Goal: Information Seeking & Learning: Learn about a topic

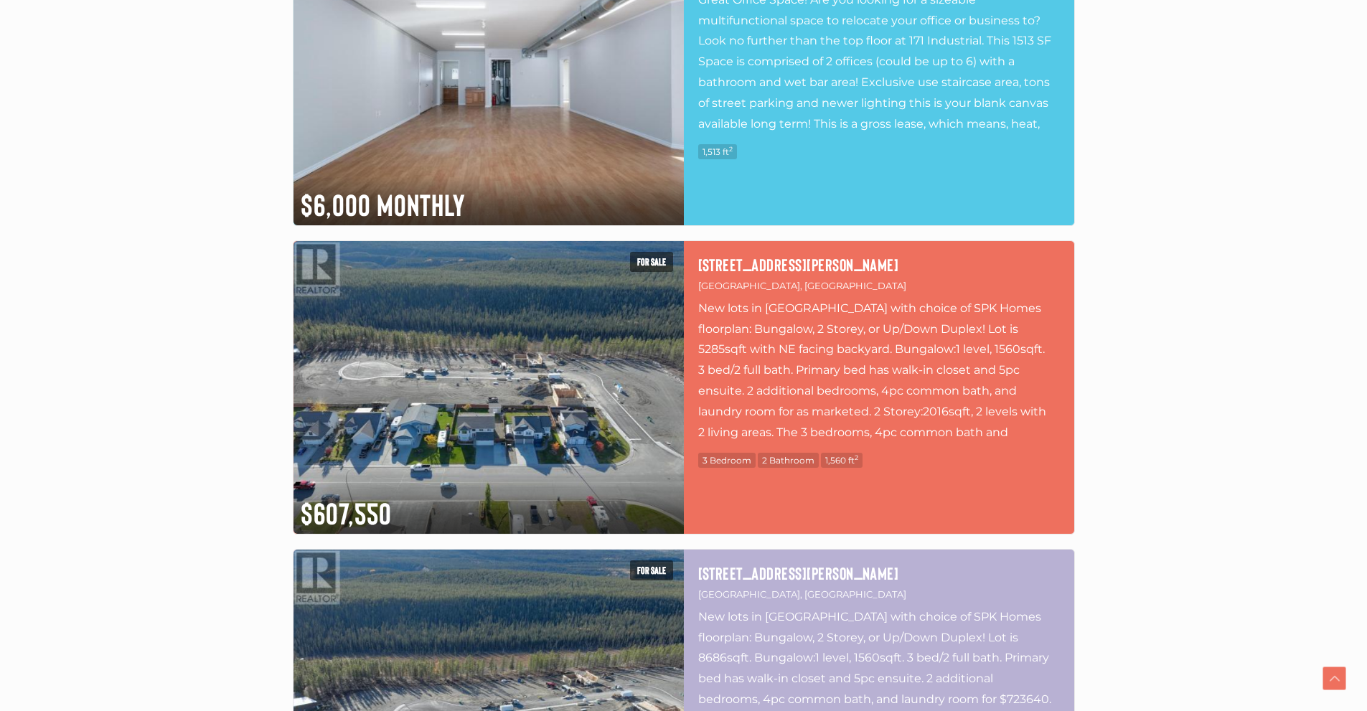
scroll to position [4664, 0]
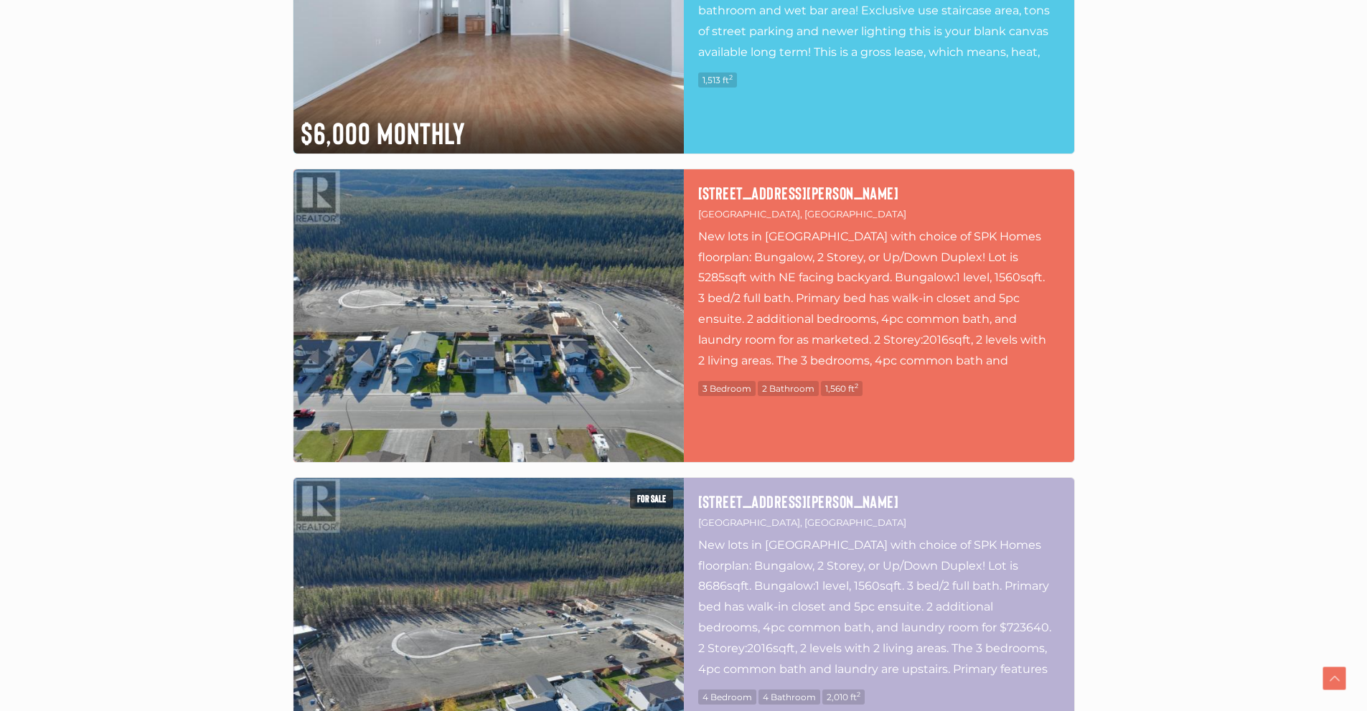
click at [507, 296] on img at bounding box center [488, 315] width 390 height 293
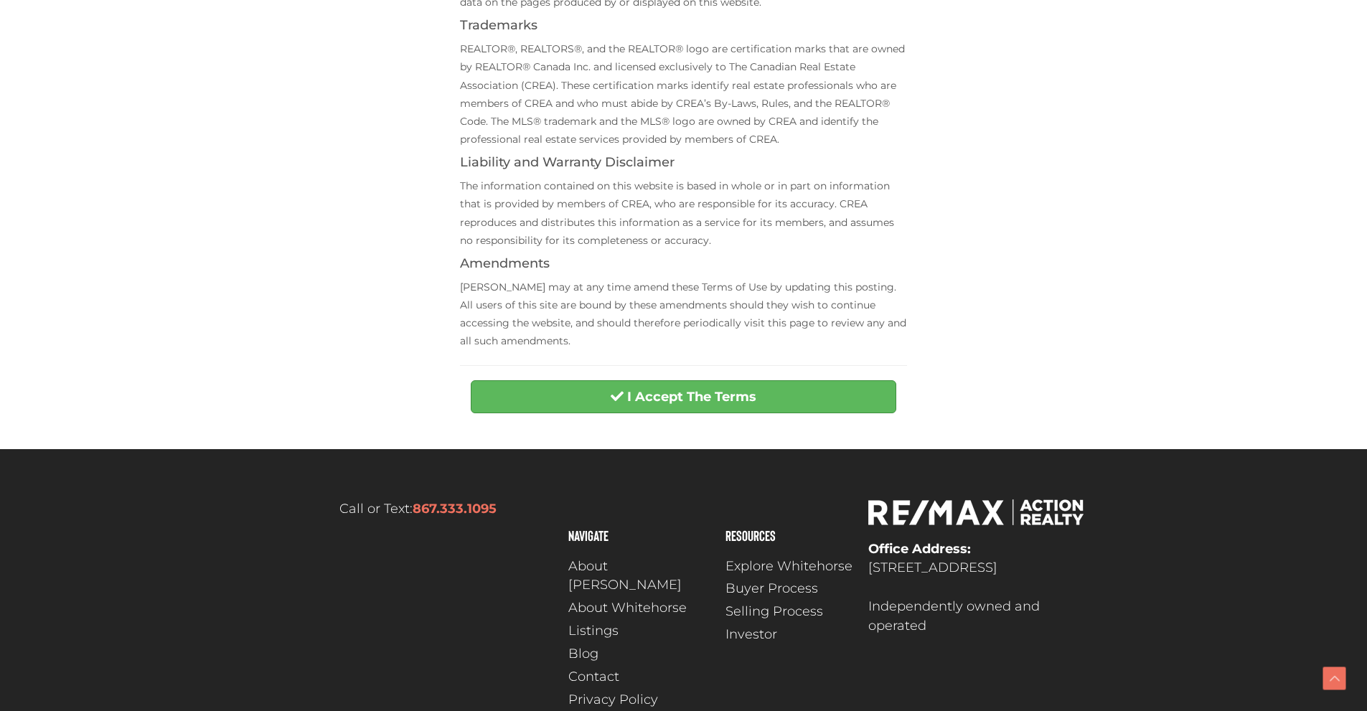
scroll to position [502, 0]
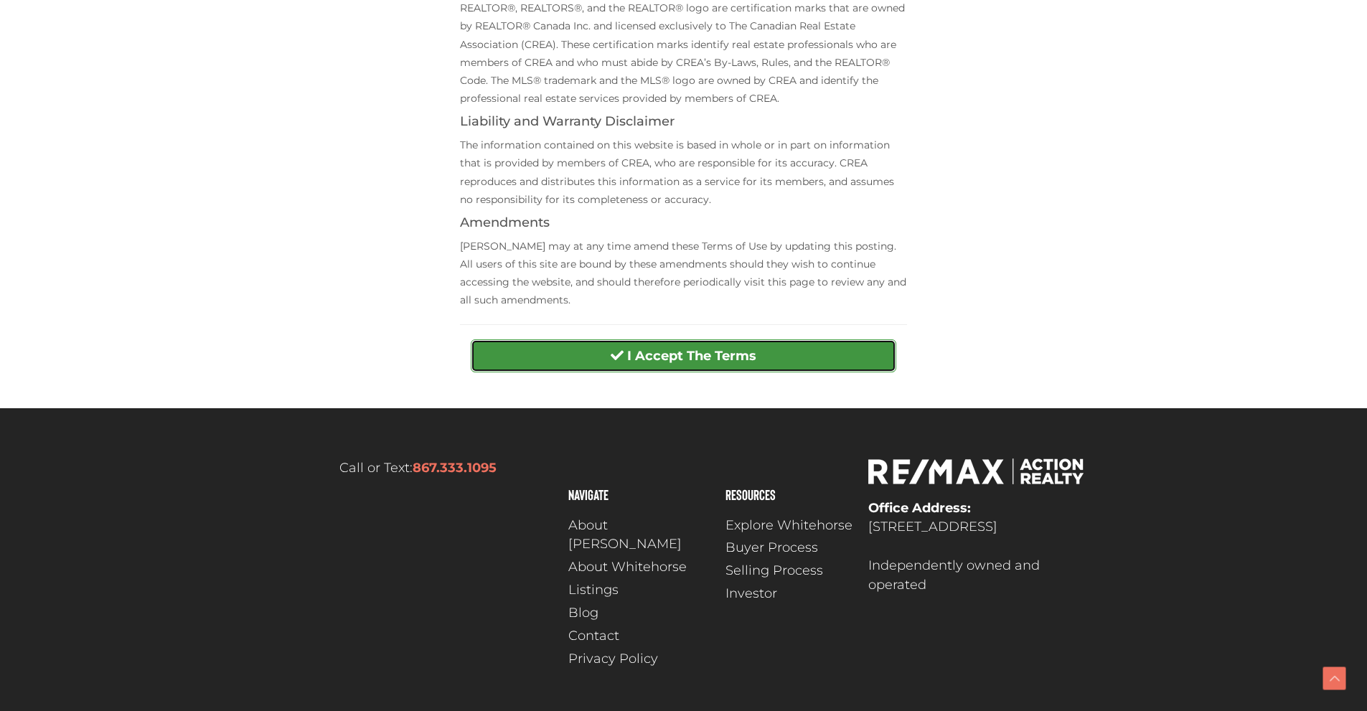
click at [660, 346] on button "I Accept The Terms" at bounding box center [683, 355] width 425 height 33
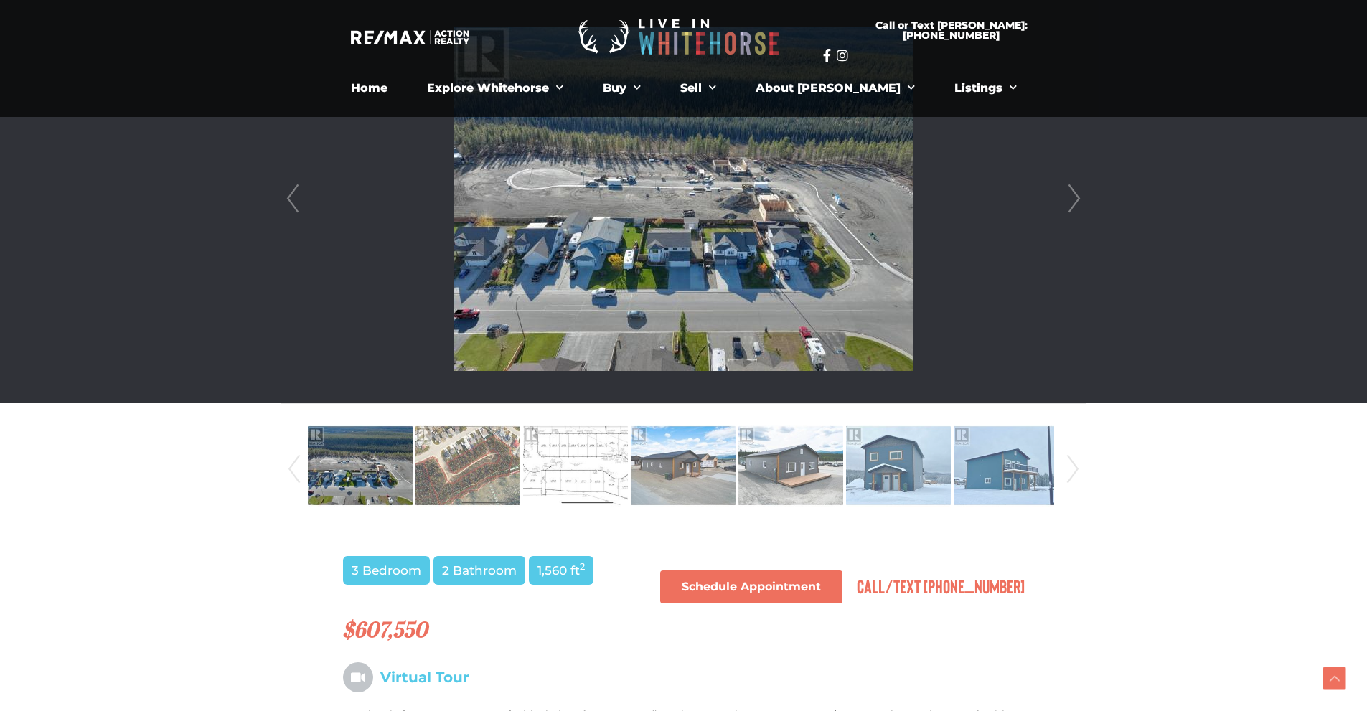
scroll to position [287, 0]
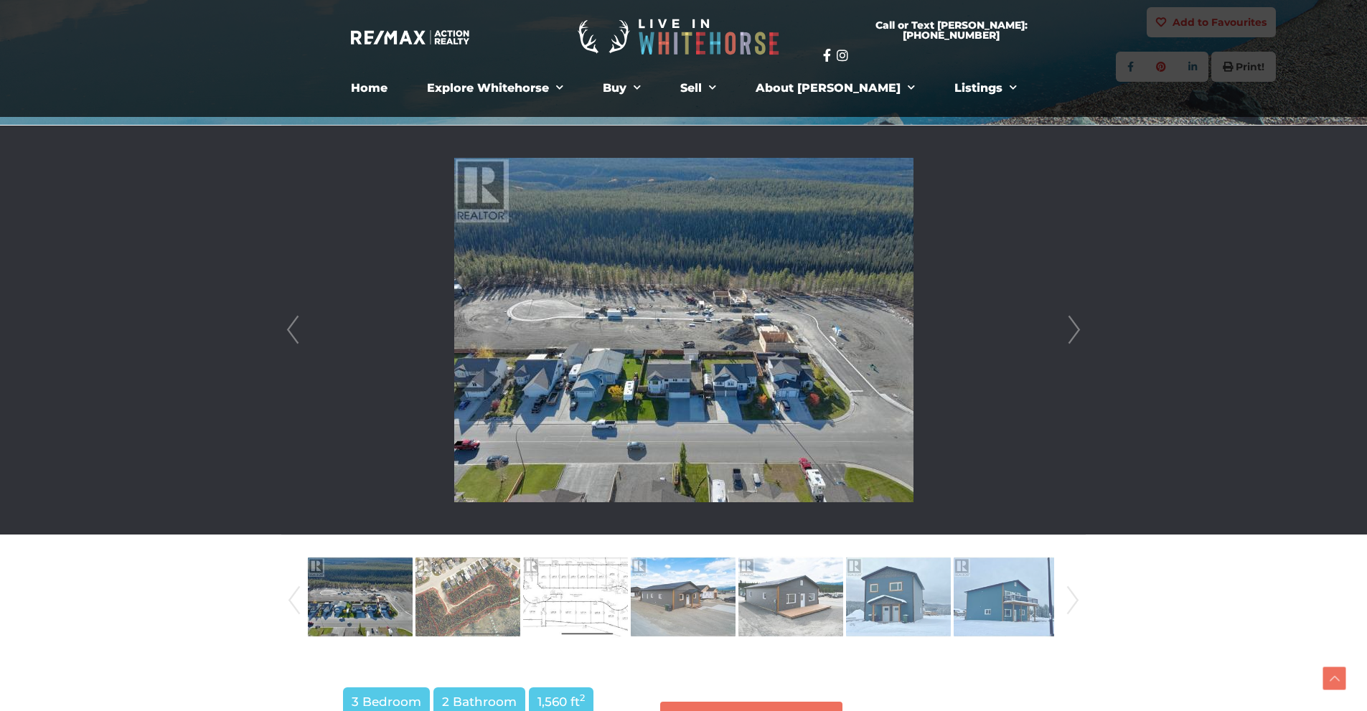
click at [1079, 331] on link "Next" at bounding box center [1074, 330] width 22 height 409
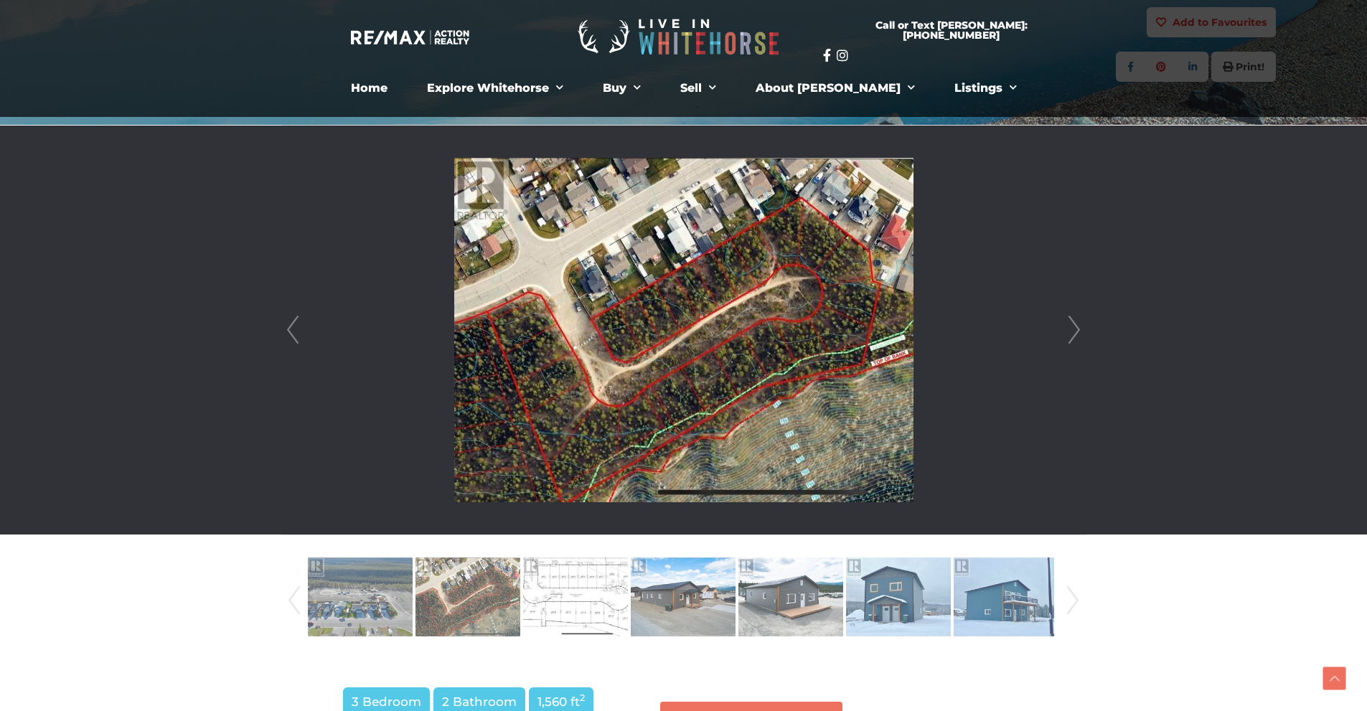
click at [1079, 331] on link "Next" at bounding box center [1074, 330] width 22 height 409
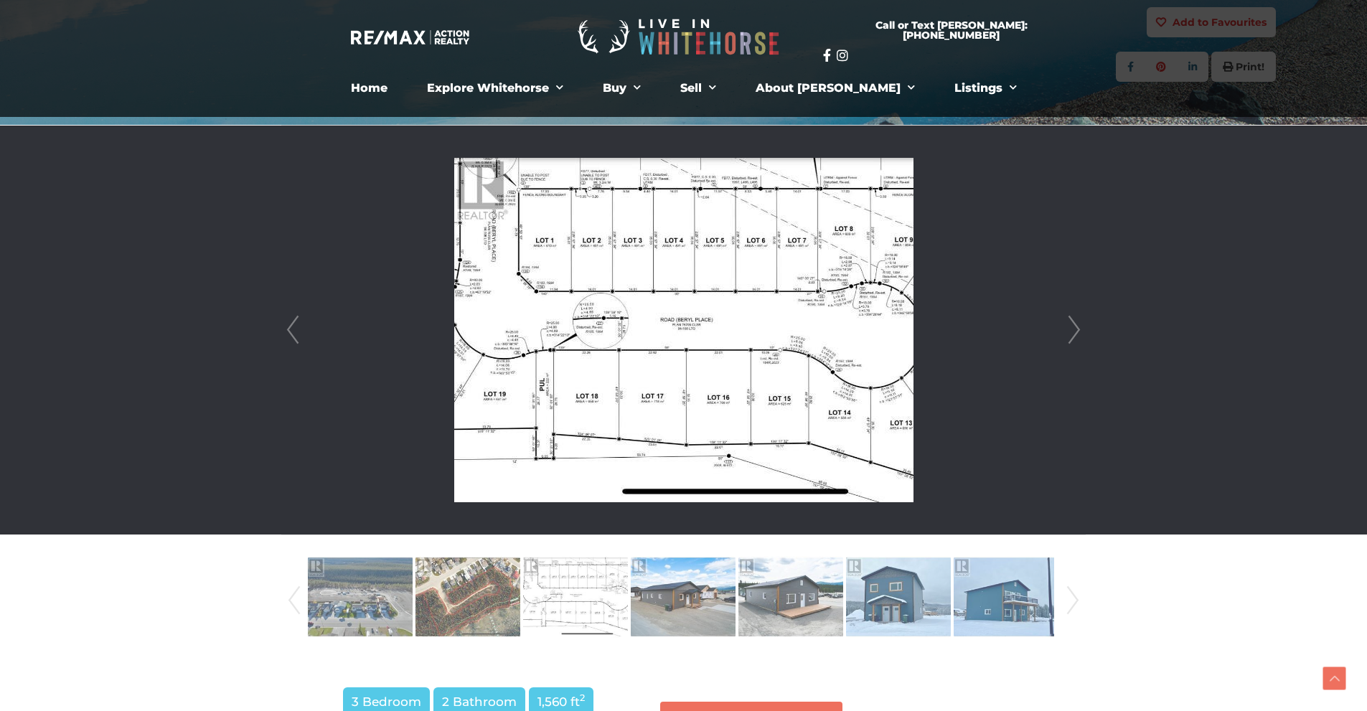
click at [1079, 331] on link "Next" at bounding box center [1074, 330] width 22 height 409
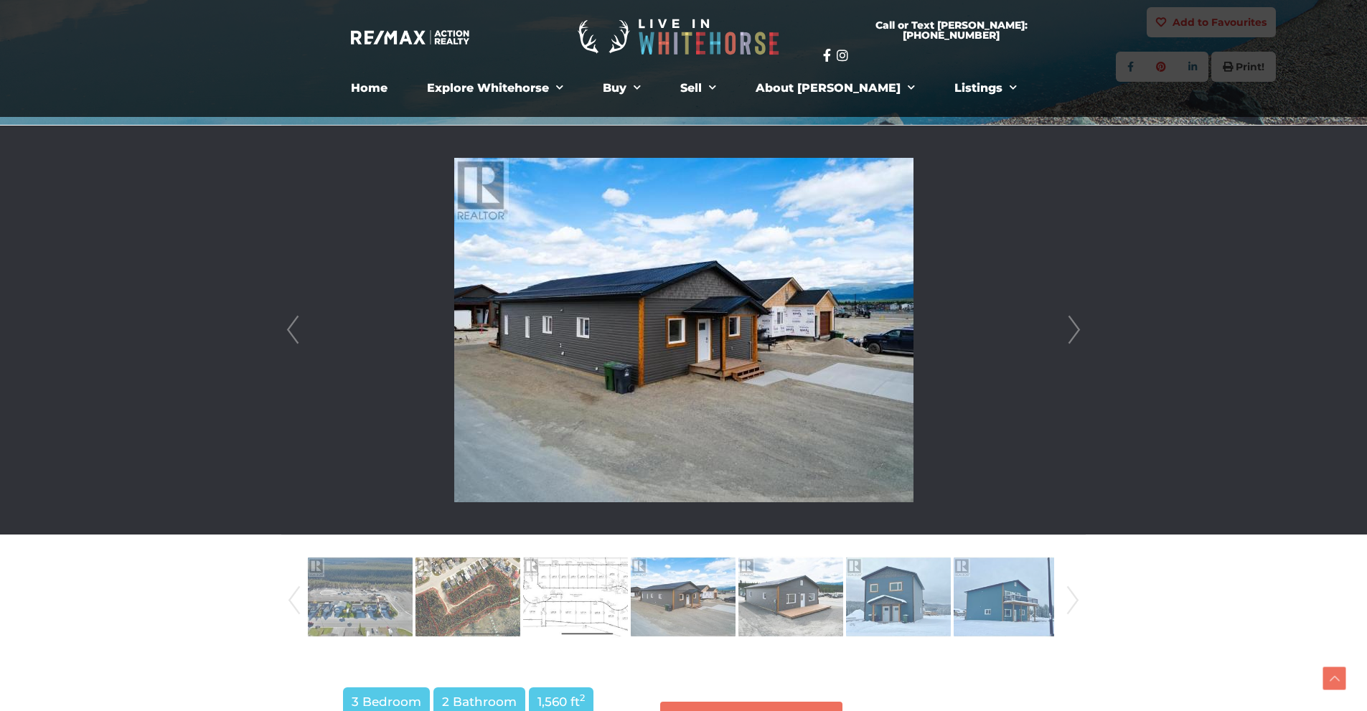
click at [1079, 331] on link "Next" at bounding box center [1074, 330] width 22 height 409
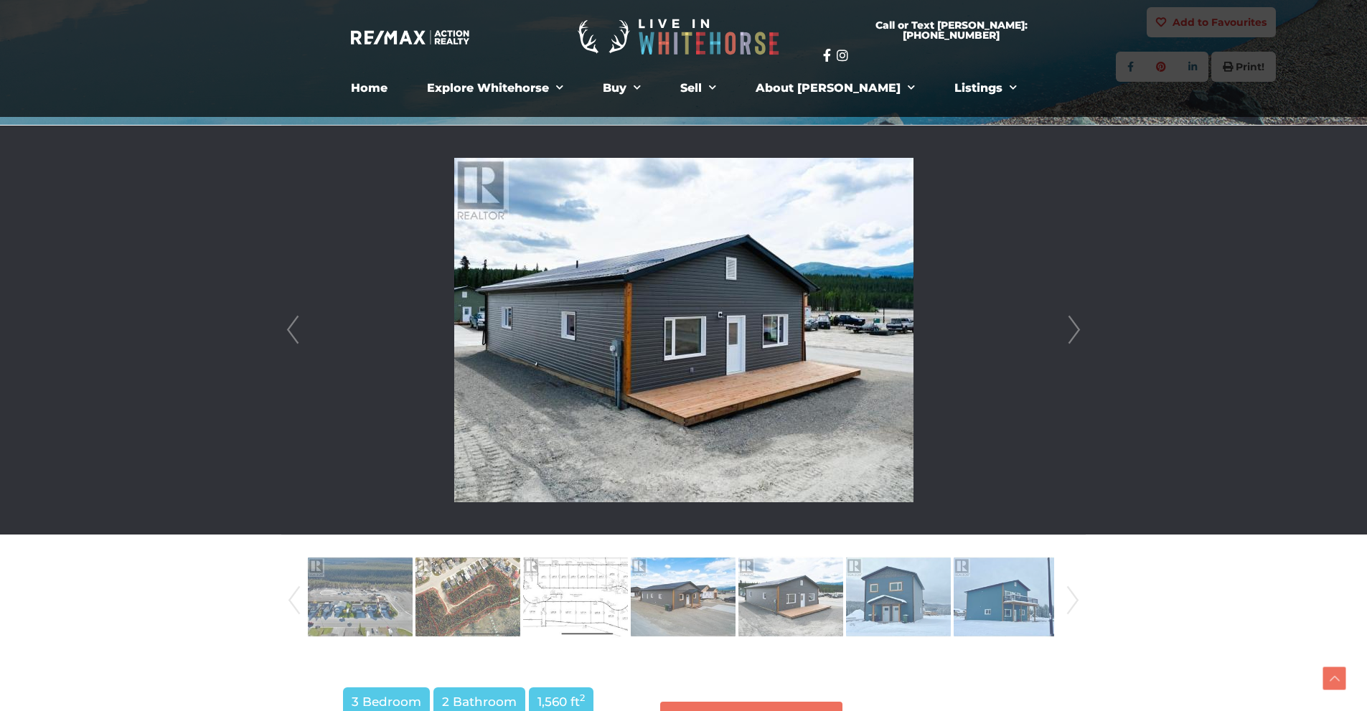
click at [1079, 331] on link "Next" at bounding box center [1074, 330] width 22 height 409
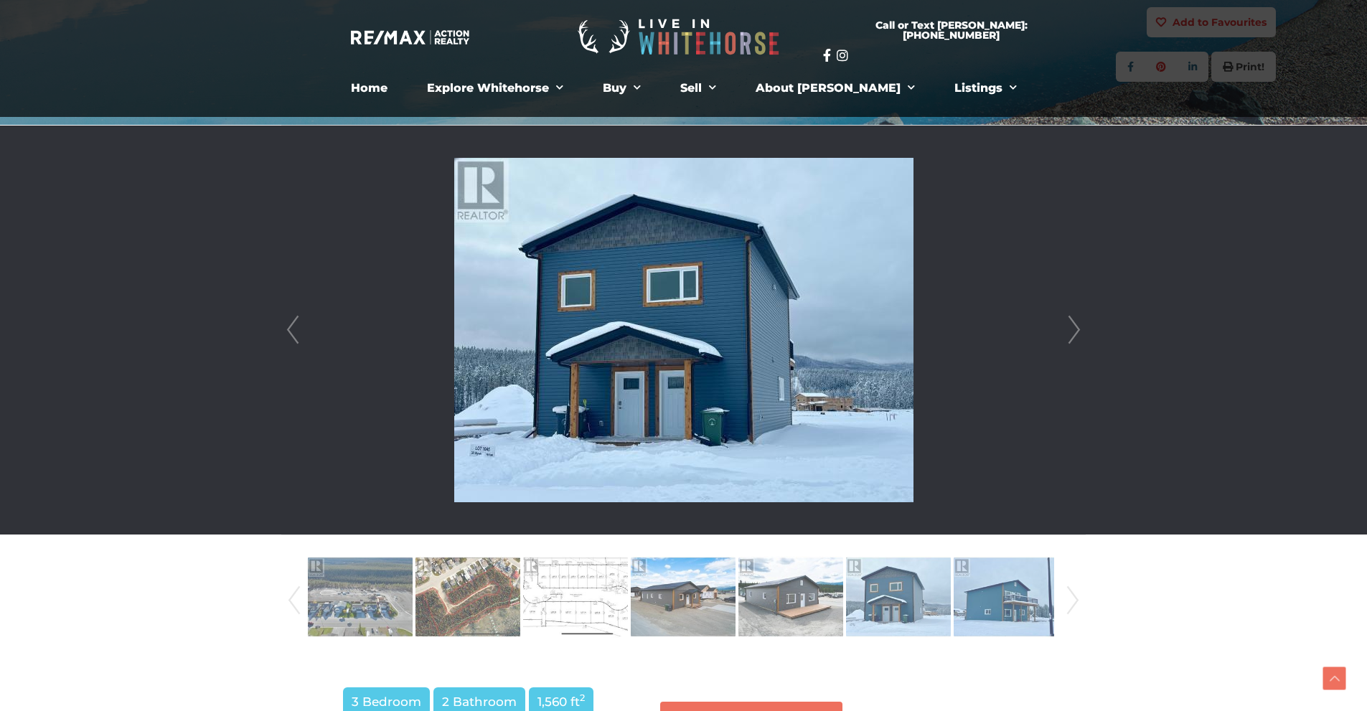
click at [1079, 331] on link "Next" at bounding box center [1074, 330] width 22 height 409
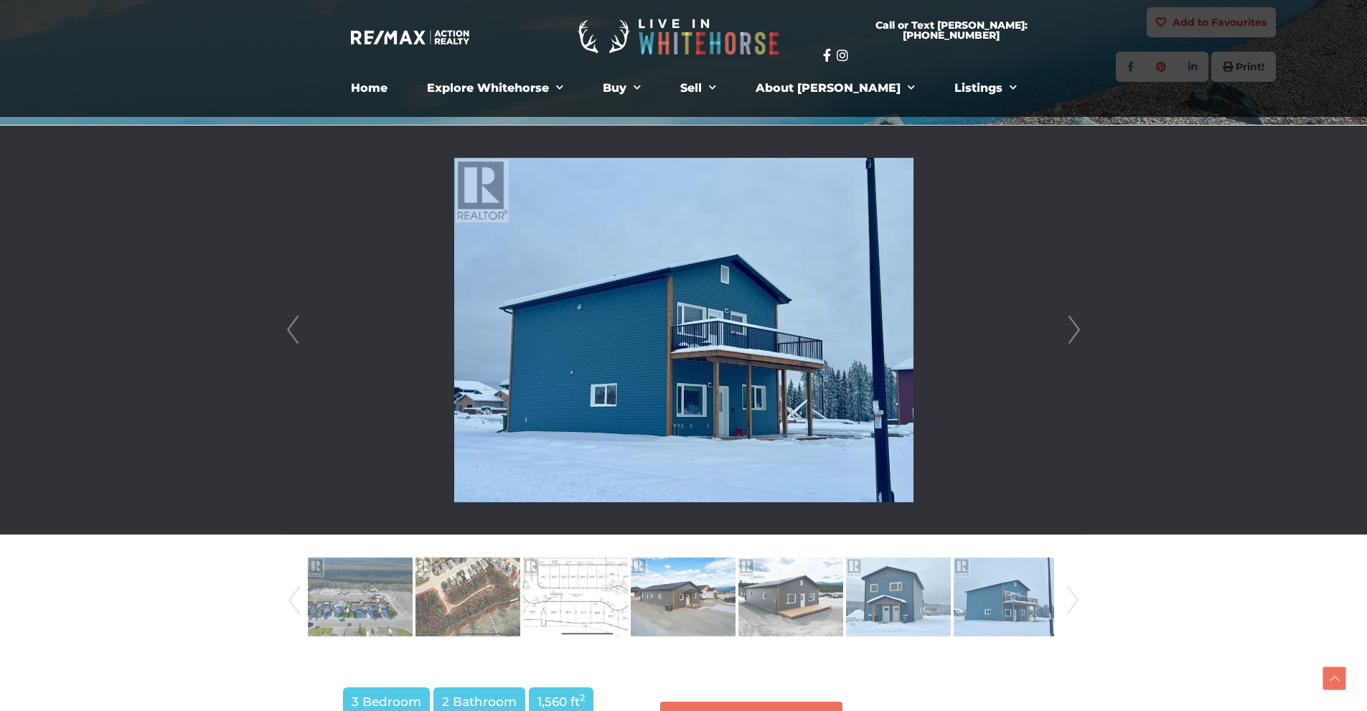
click at [1075, 323] on link "Next" at bounding box center [1074, 330] width 22 height 409
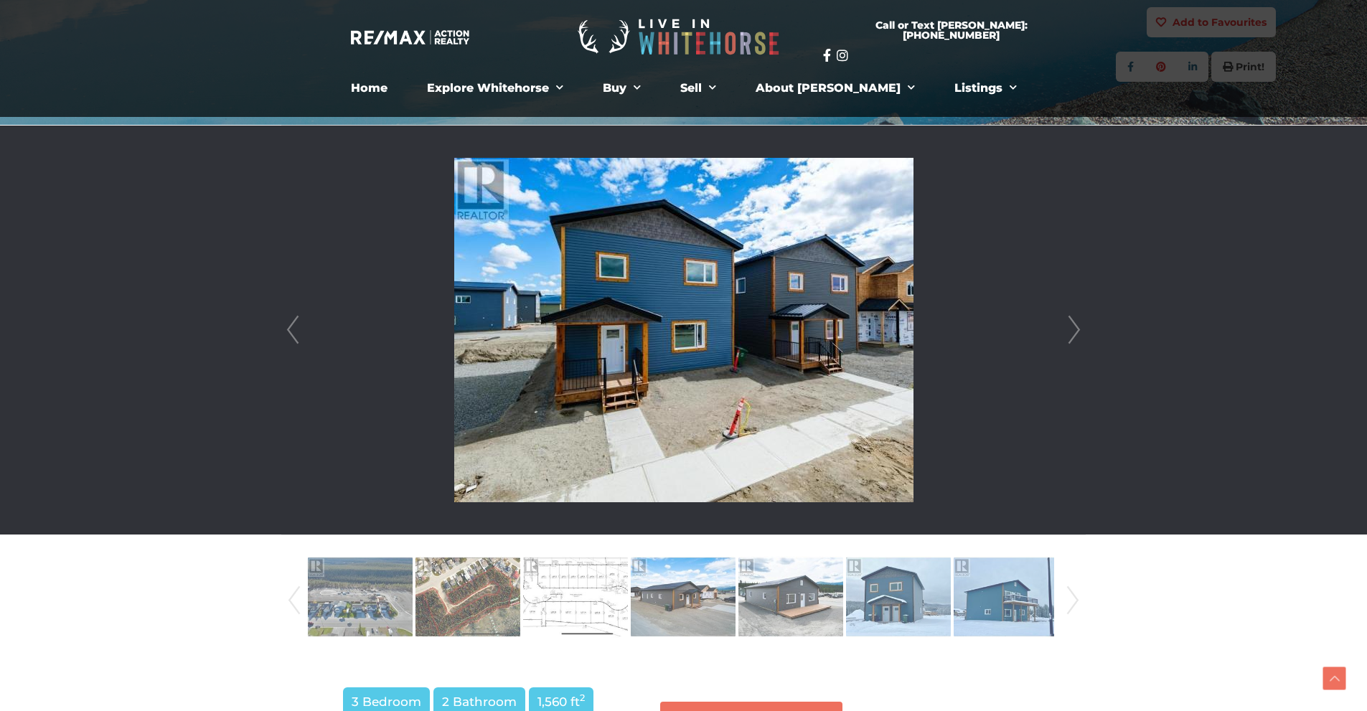
click at [1065, 320] on link "Next" at bounding box center [1074, 330] width 22 height 409
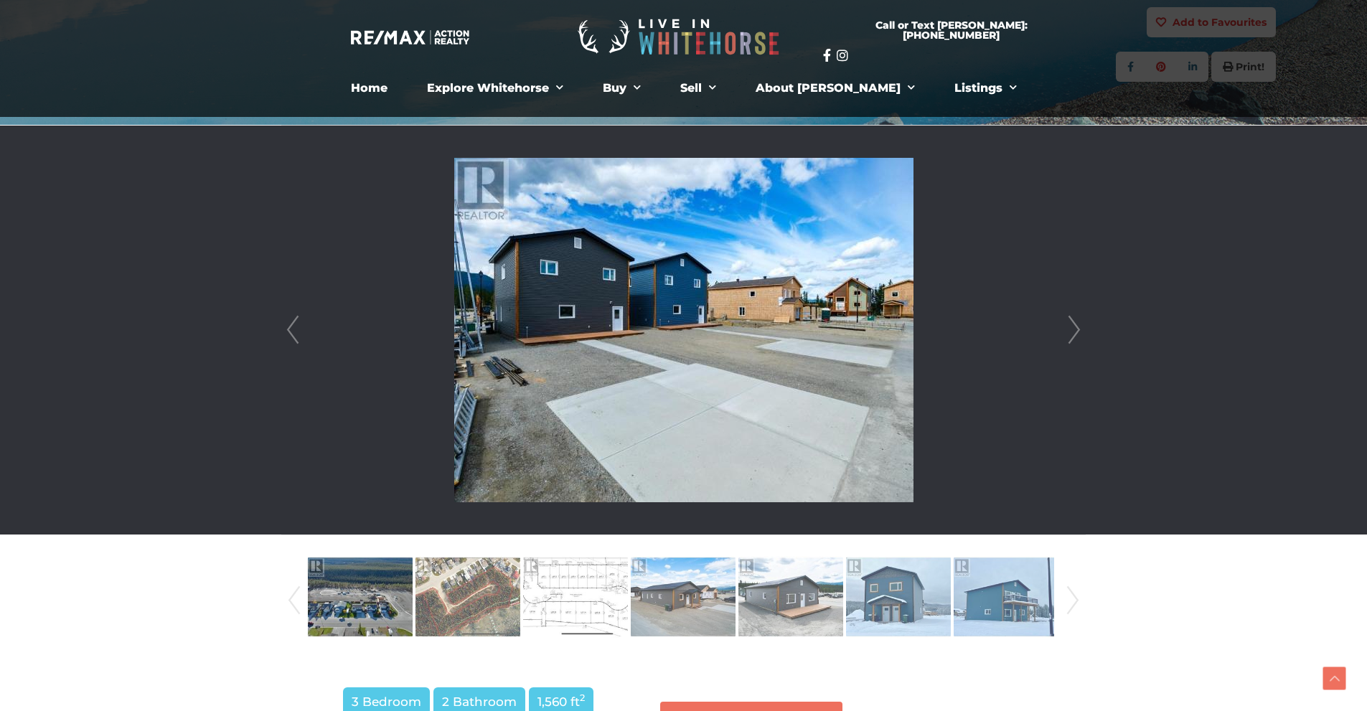
click at [1065, 320] on link "Next" at bounding box center [1074, 330] width 22 height 409
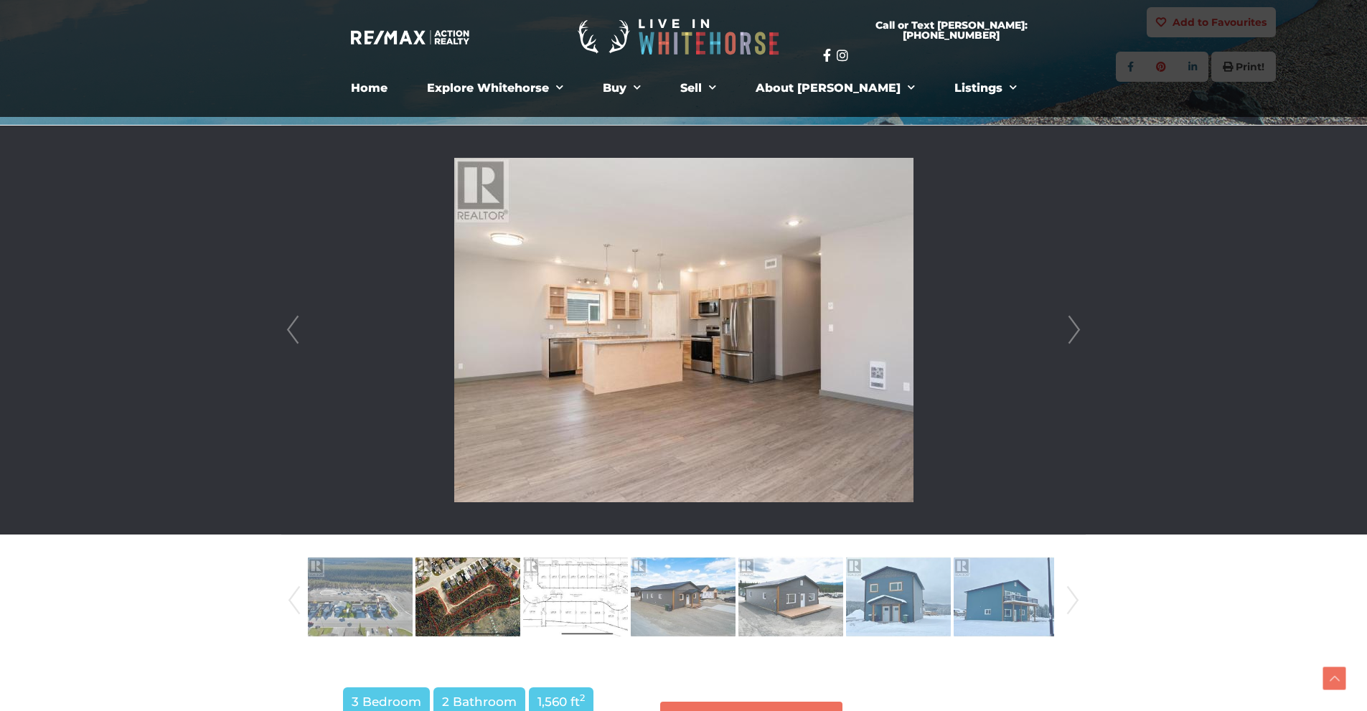
click at [1065, 320] on link "Next" at bounding box center [1074, 330] width 22 height 409
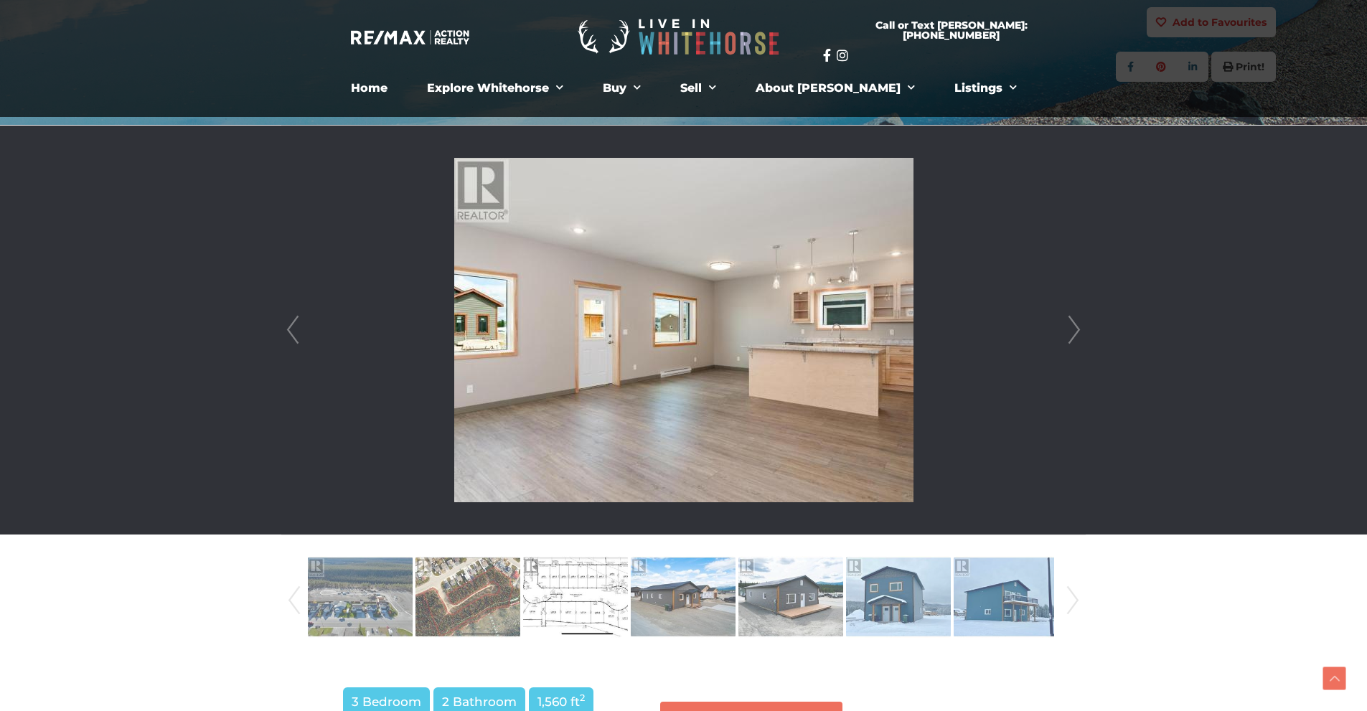
click at [1065, 320] on link "Next" at bounding box center [1074, 330] width 22 height 409
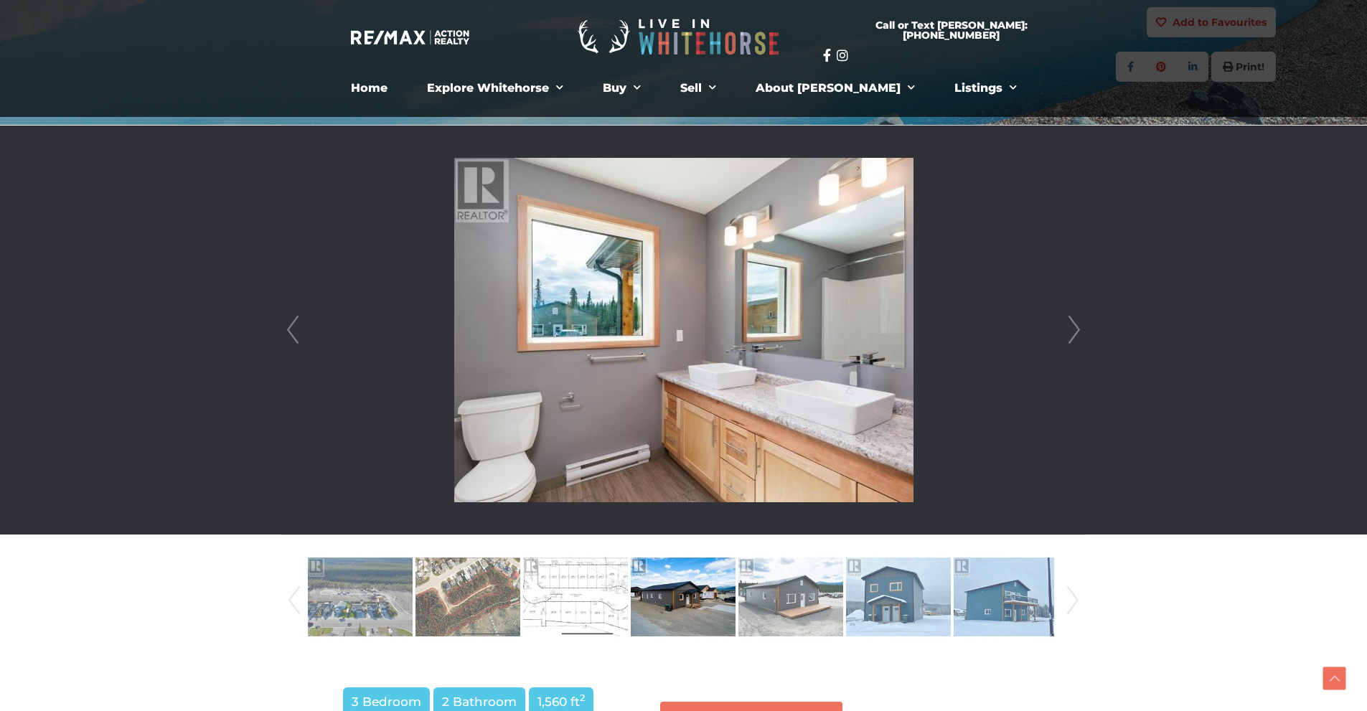
click at [1065, 320] on link "Next" at bounding box center [1074, 330] width 22 height 409
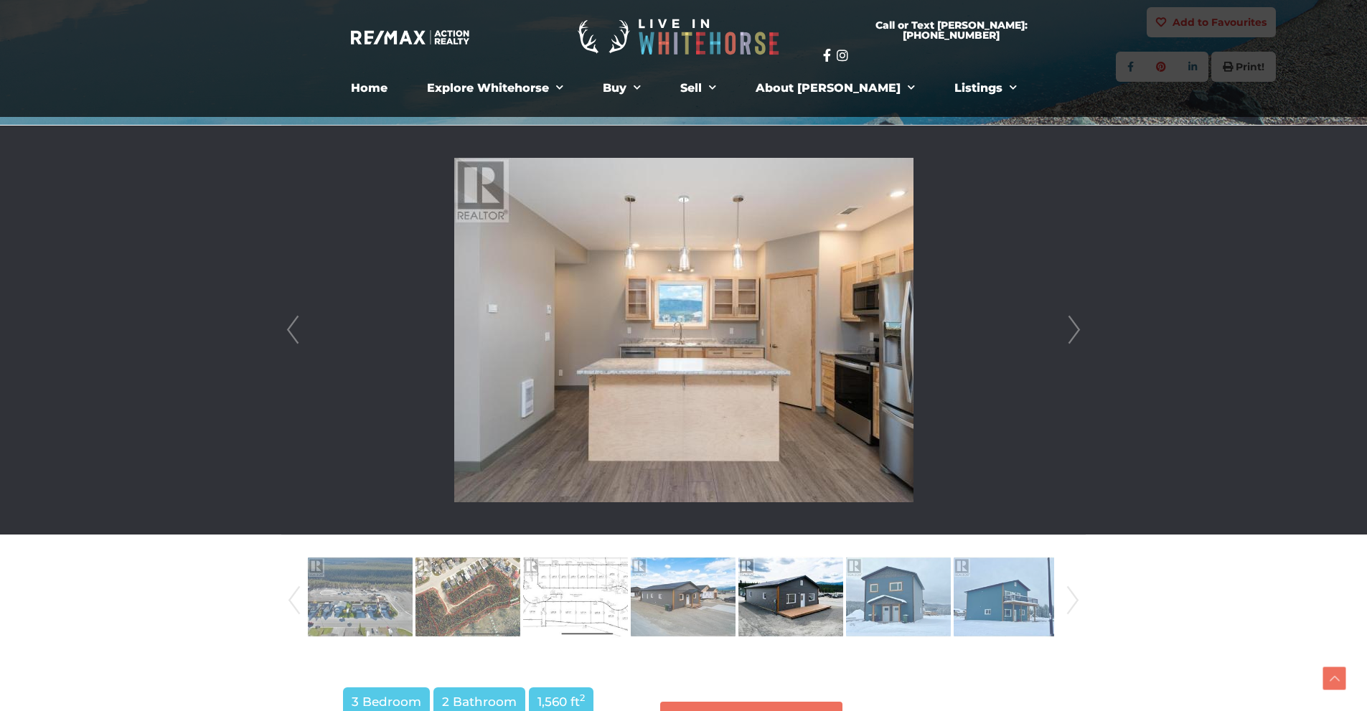
click at [1065, 320] on link "Next" at bounding box center [1074, 330] width 22 height 409
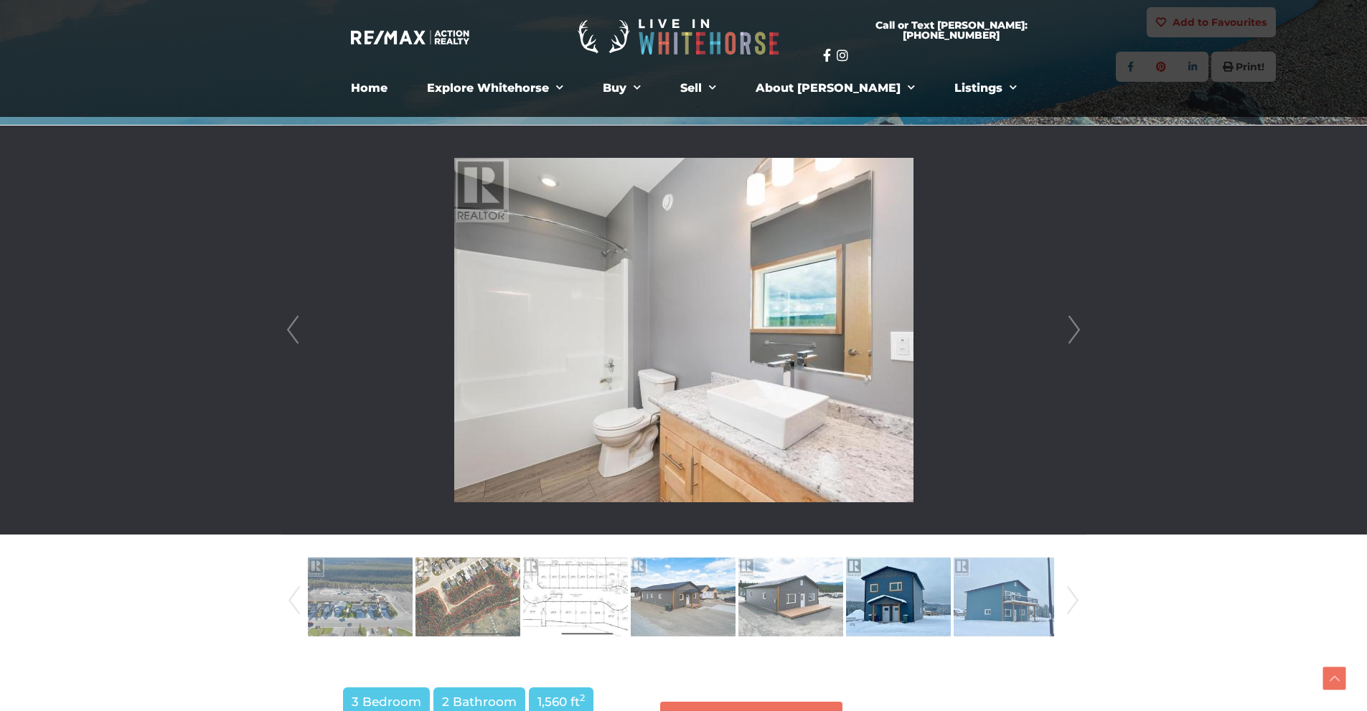
click at [1065, 320] on link "Next" at bounding box center [1074, 330] width 22 height 409
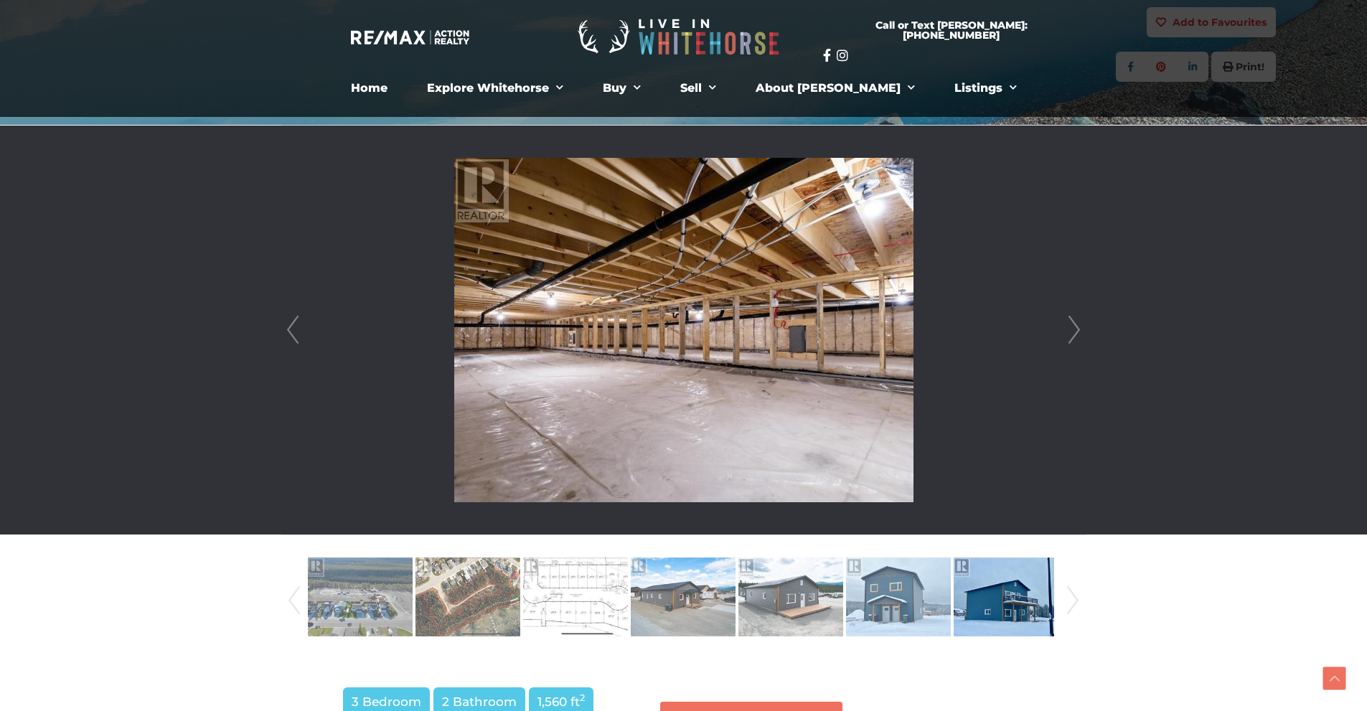
click at [1065, 320] on link "Next" at bounding box center [1074, 330] width 22 height 409
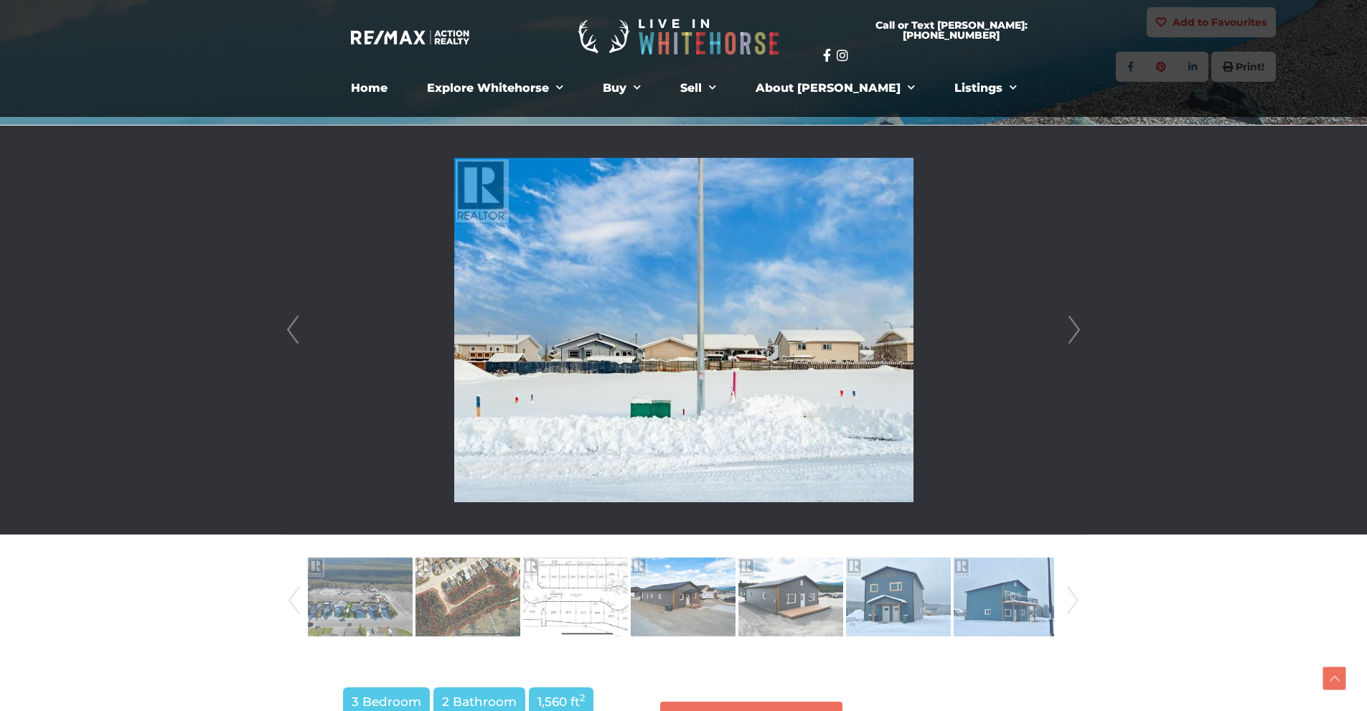
click at [1065, 320] on link "Next" at bounding box center [1074, 330] width 22 height 409
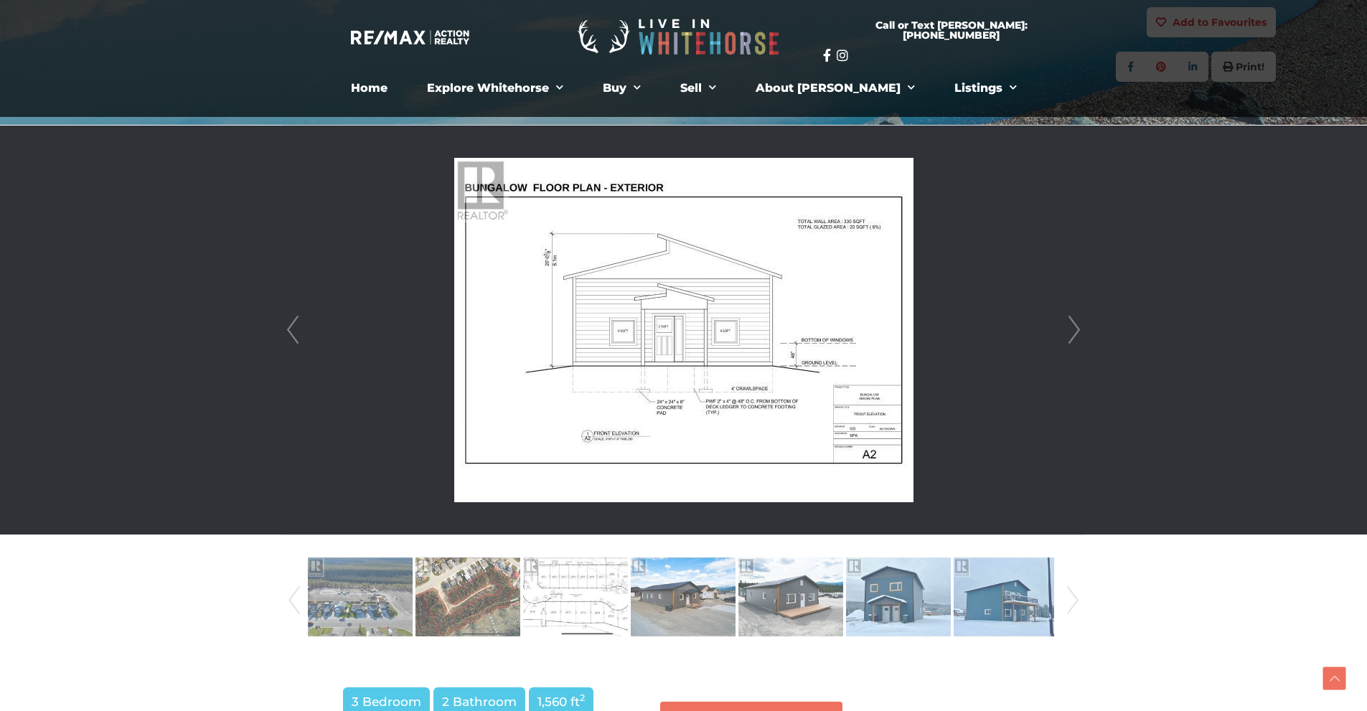
click at [1065, 320] on link "Next" at bounding box center [1074, 330] width 22 height 409
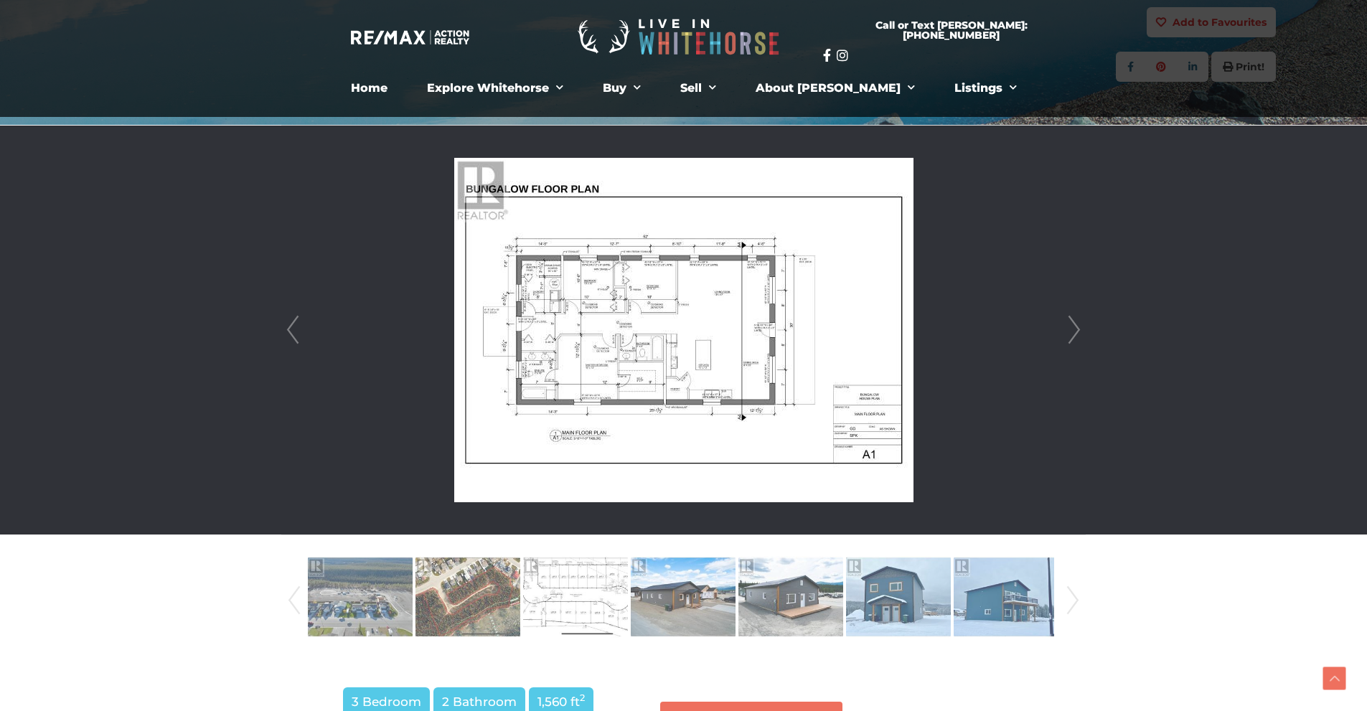
click at [1065, 320] on link "Next" at bounding box center [1074, 330] width 22 height 409
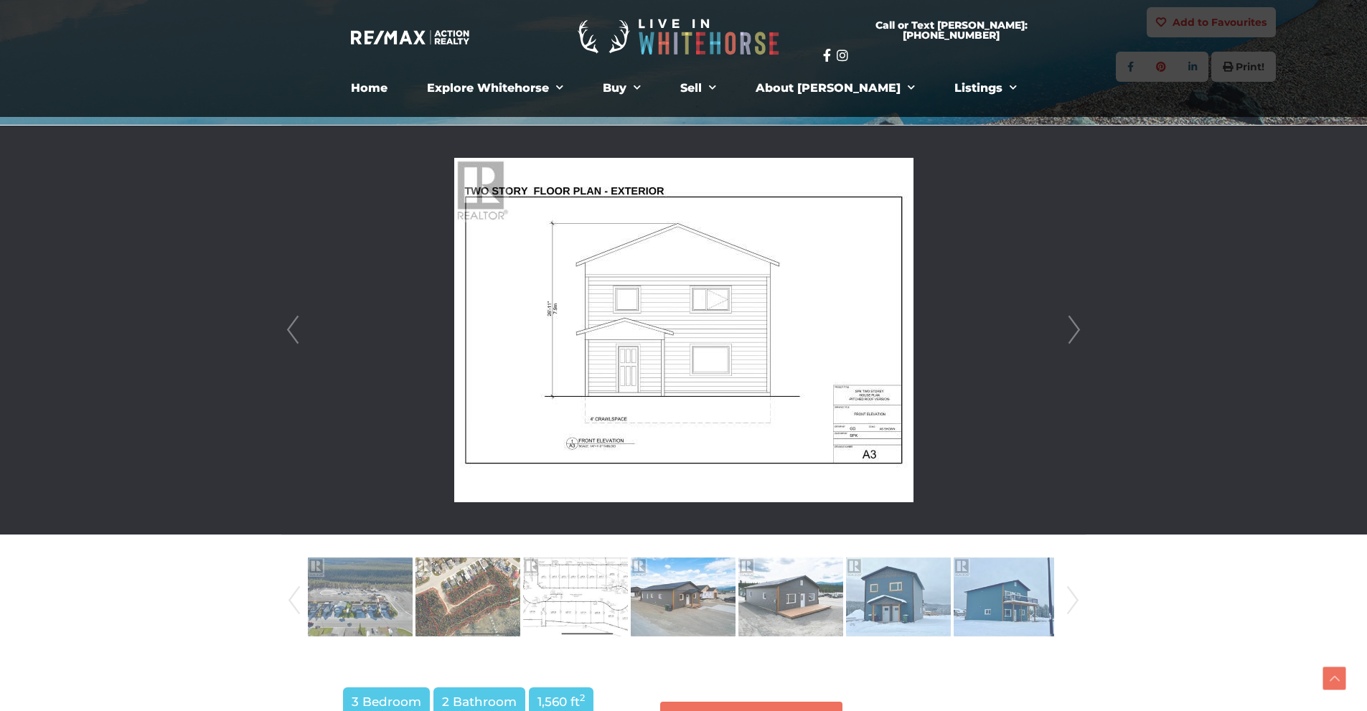
click at [1065, 320] on link "Next" at bounding box center [1074, 330] width 22 height 409
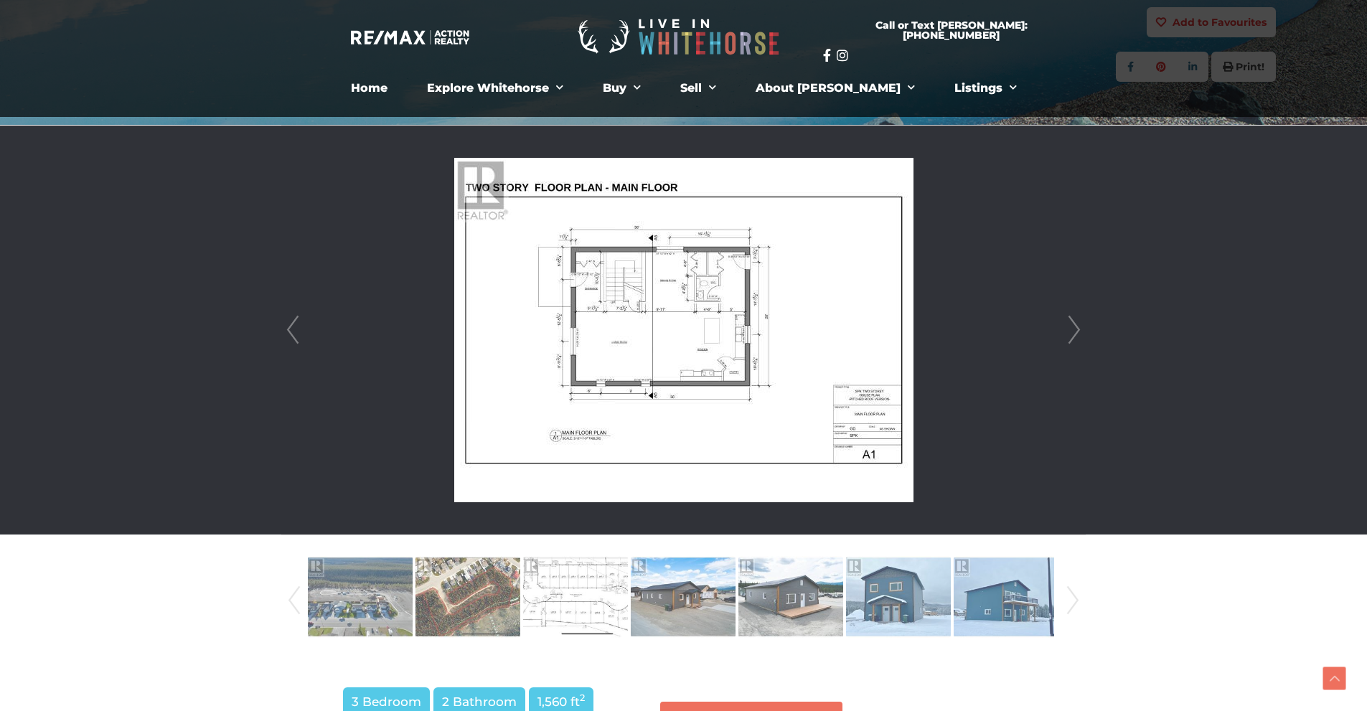
click at [1065, 320] on link "Next" at bounding box center [1074, 330] width 22 height 409
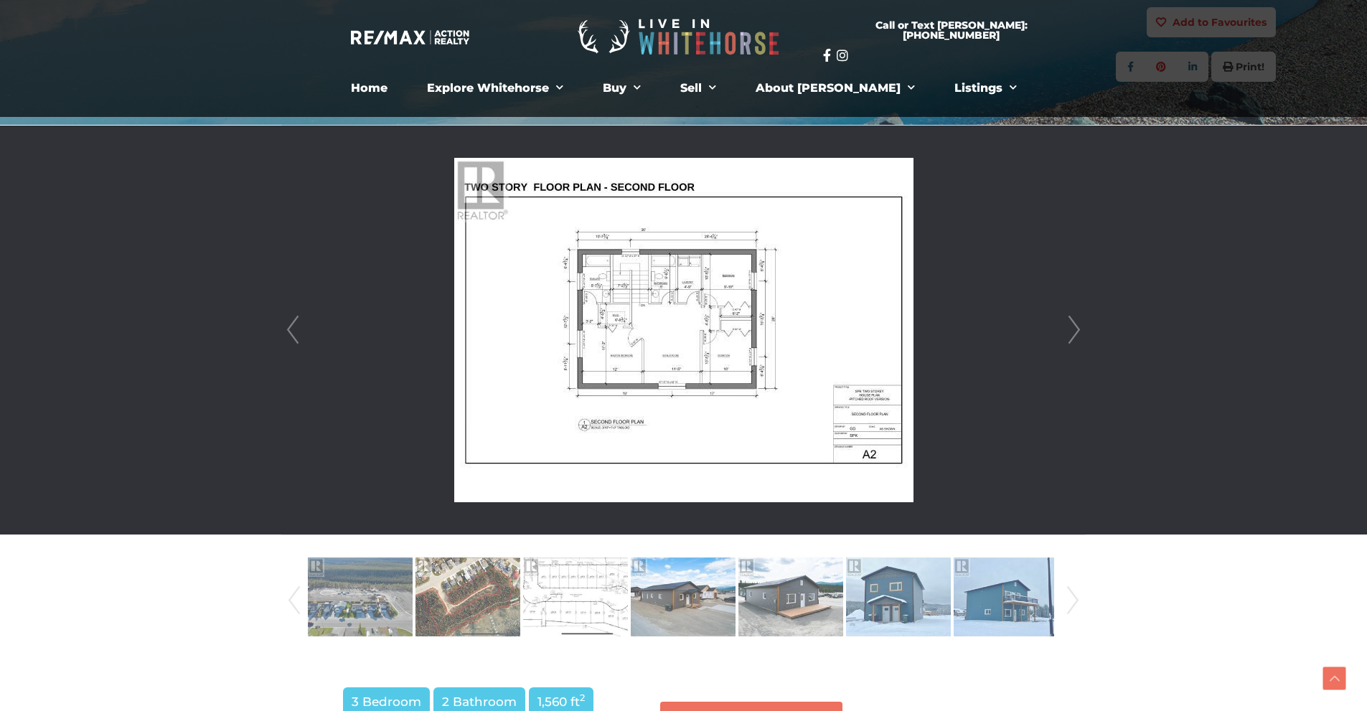
click at [1065, 320] on link "Next" at bounding box center [1074, 330] width 22 height 409
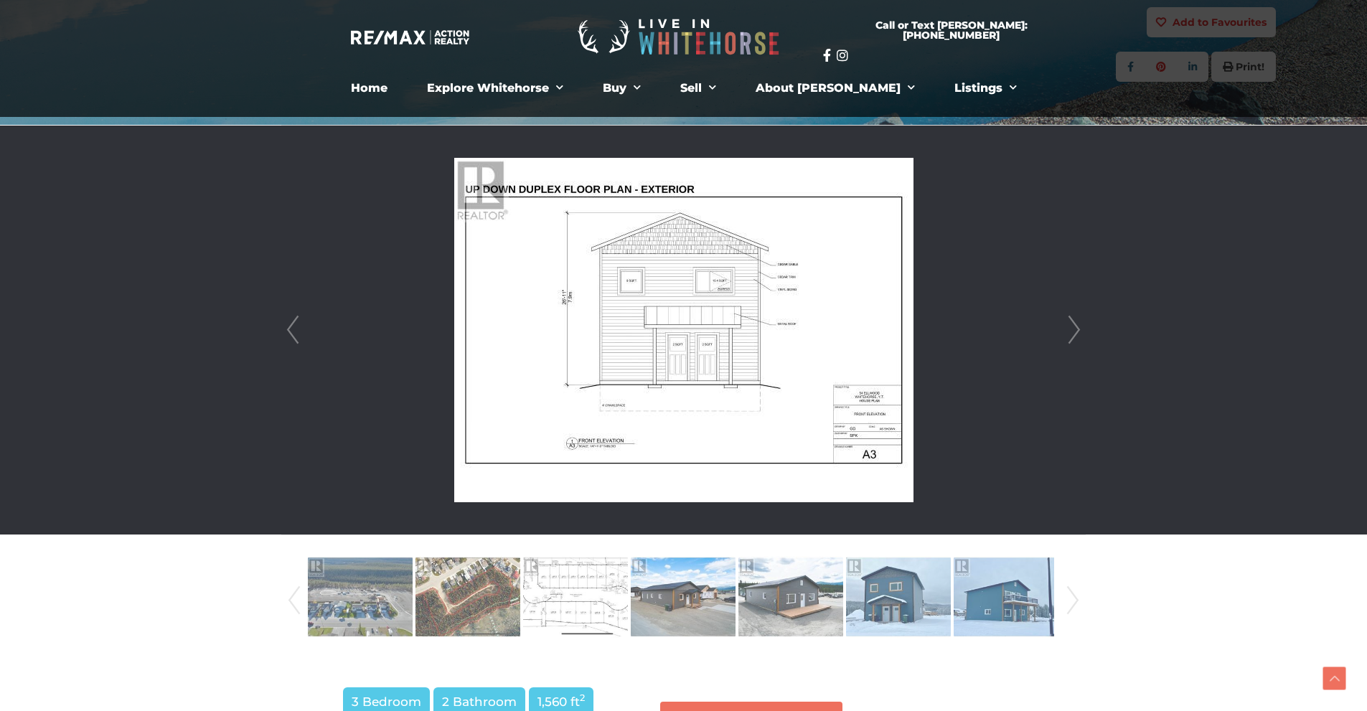
click at [1065, 320] on link "Next" at bounding box center [1074, 330] width 22 height 409
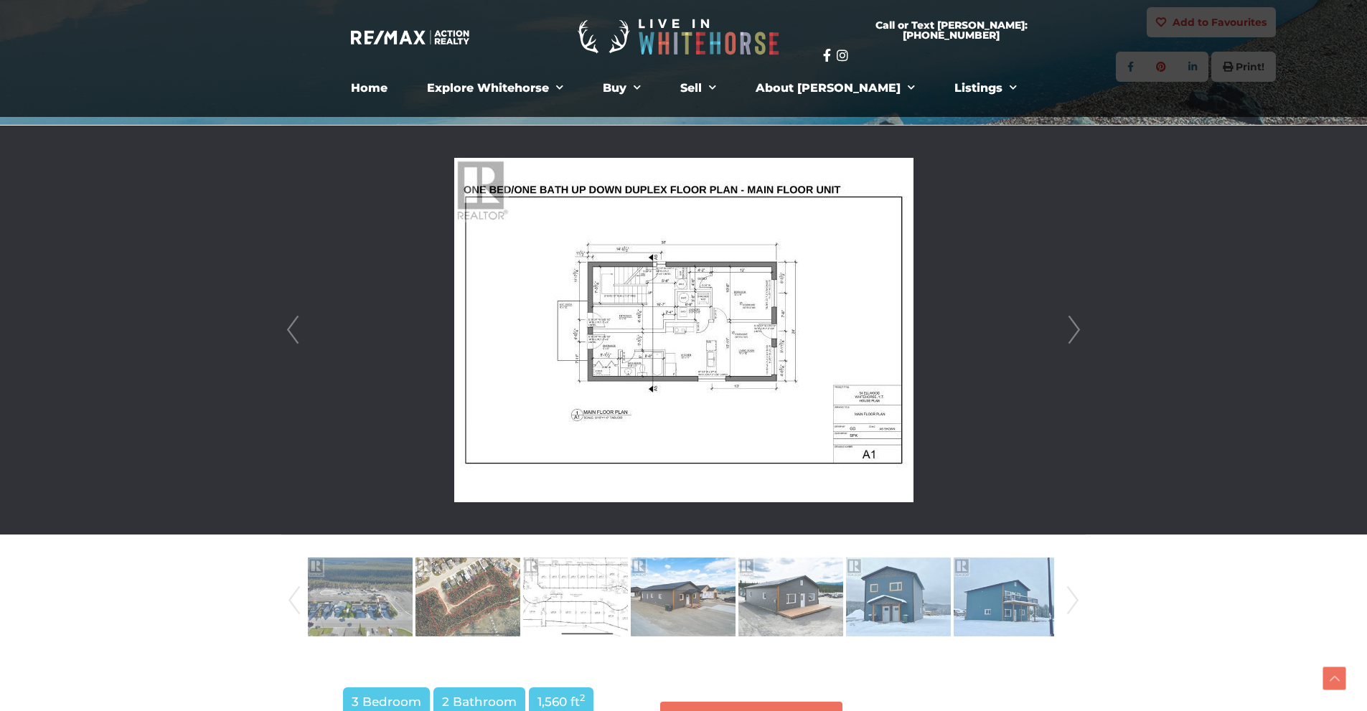
click at [1065, 320] on link "Next" at bounding box center [1074, 330] width 22 height 409
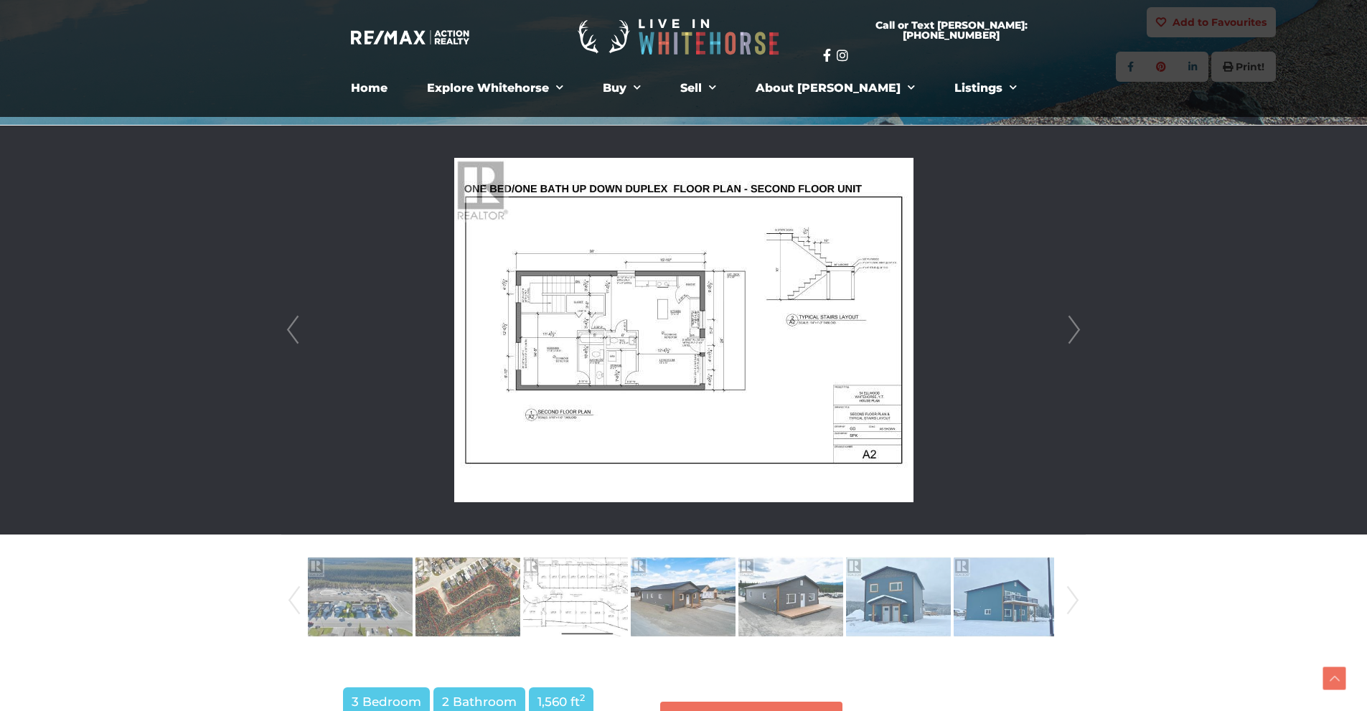
click at [1065, 320] on link "Next" at bounding box center [1074, 330] width 22 height 409
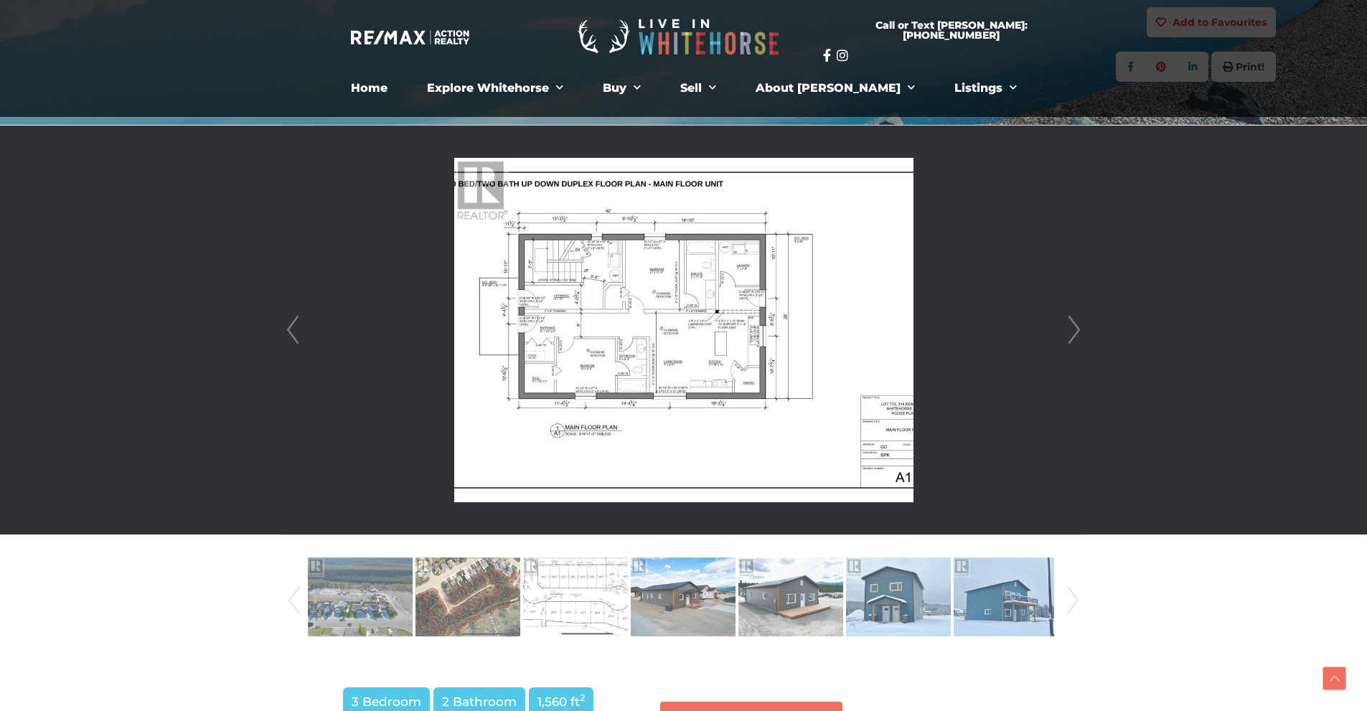
click at [1065, 320] on link "Next" at bounding box center [1074, 330] width 22 height 409
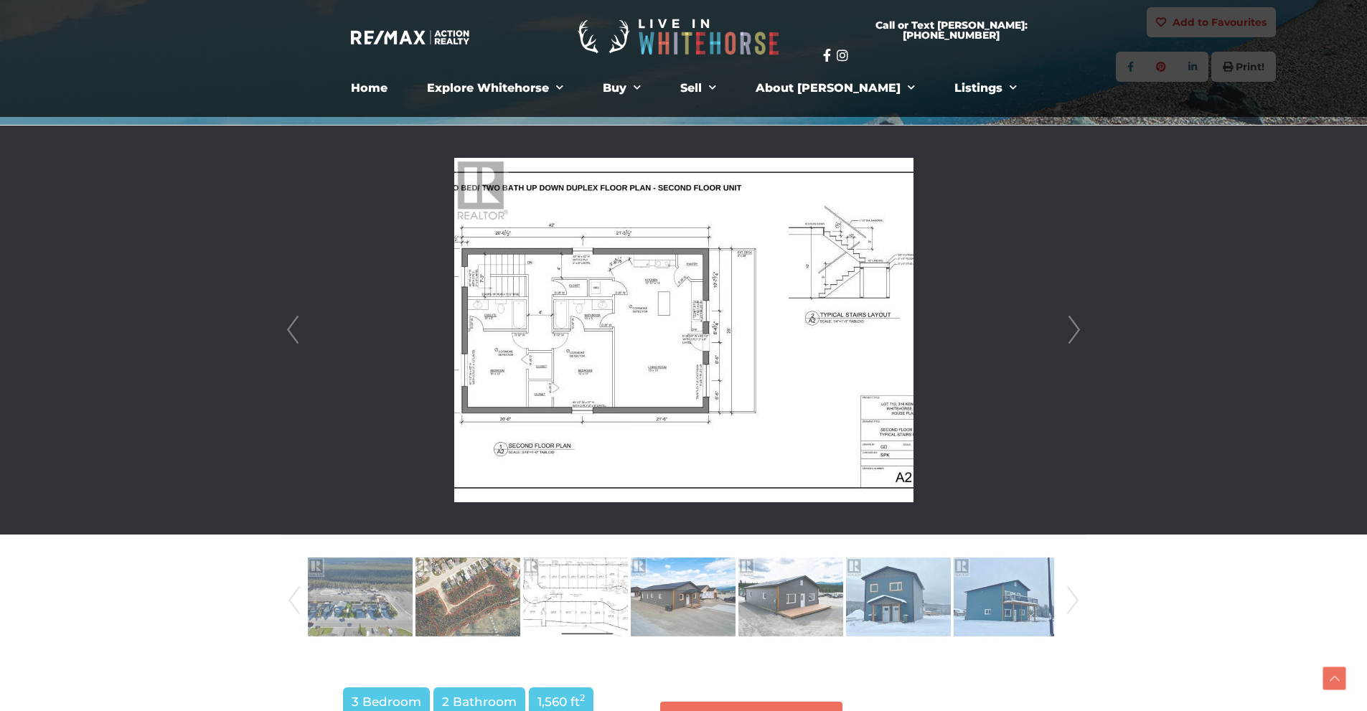
click at [1065, 320] on link "Next" at bounding box center [1074, 330] width 22 height 409
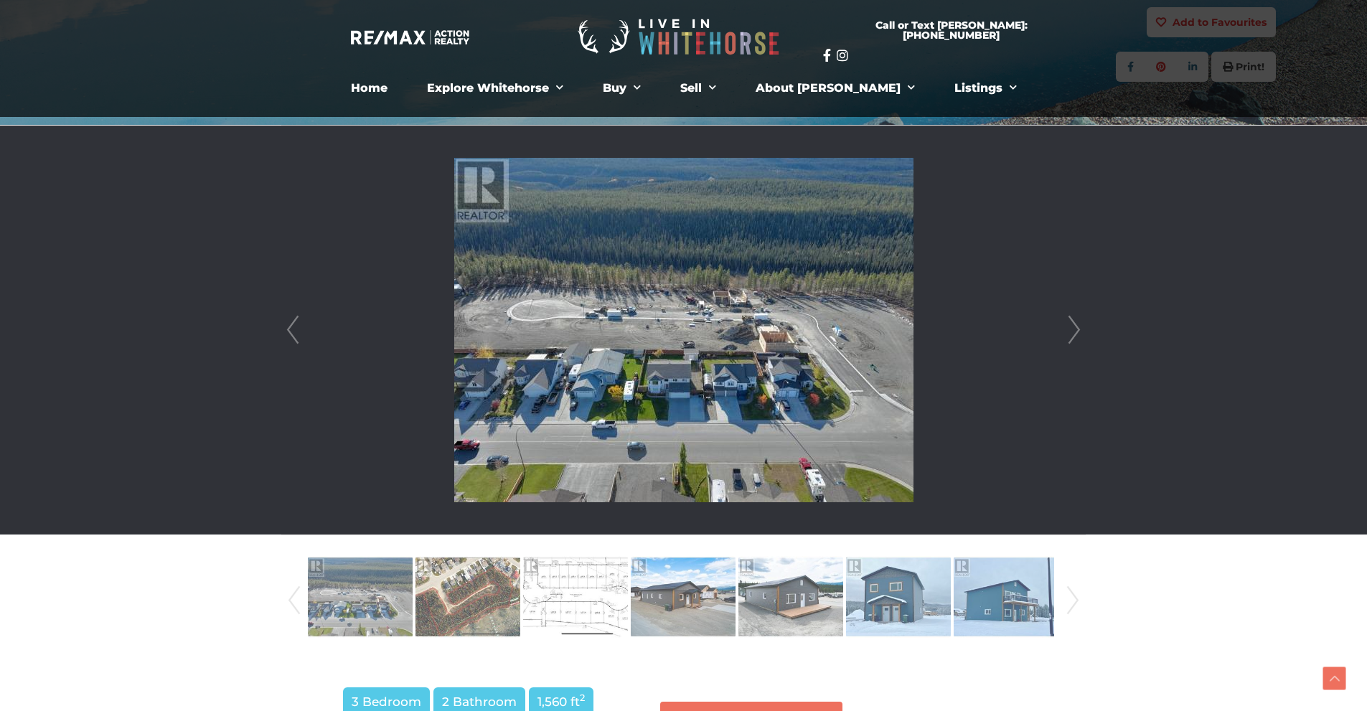
click at [1077, 328] on link "Next" at bounding box center [1074, 330] width 22 height 409
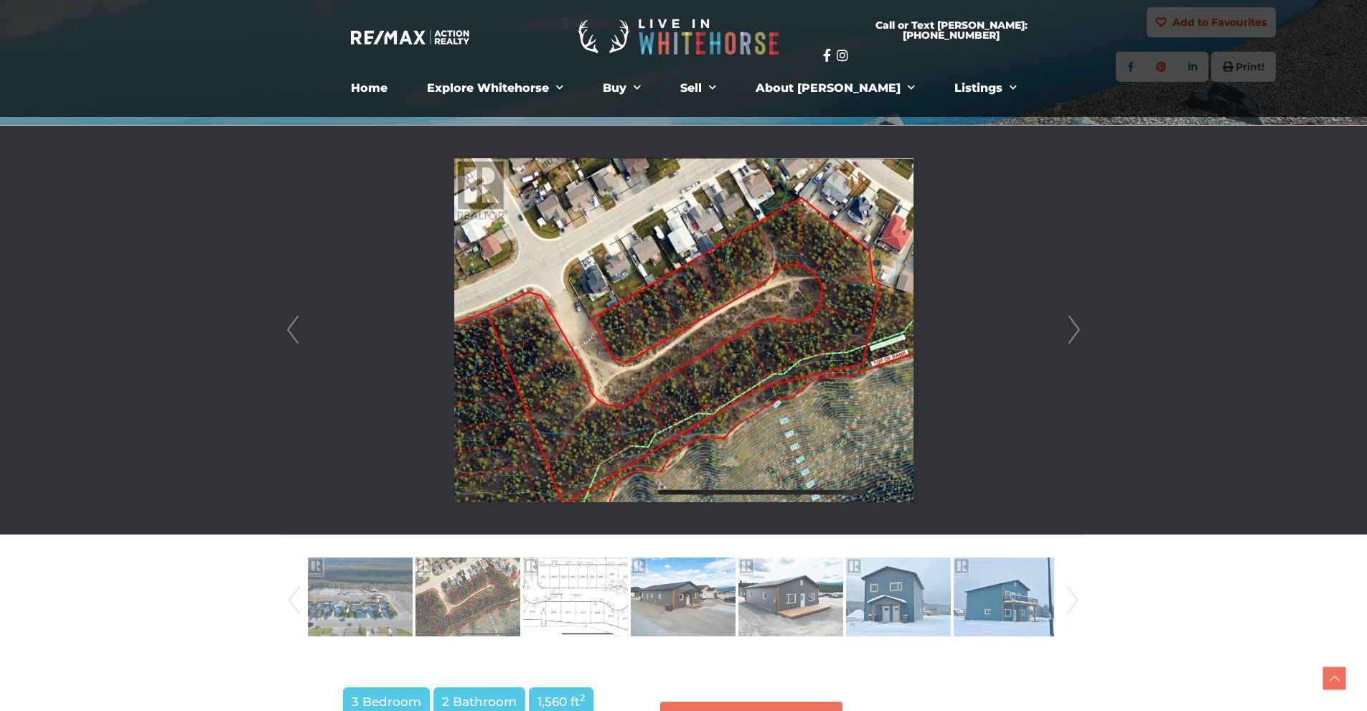
click at [1077, 328] on link "Next" at bounding box center [1074, 330] width 22 height 409
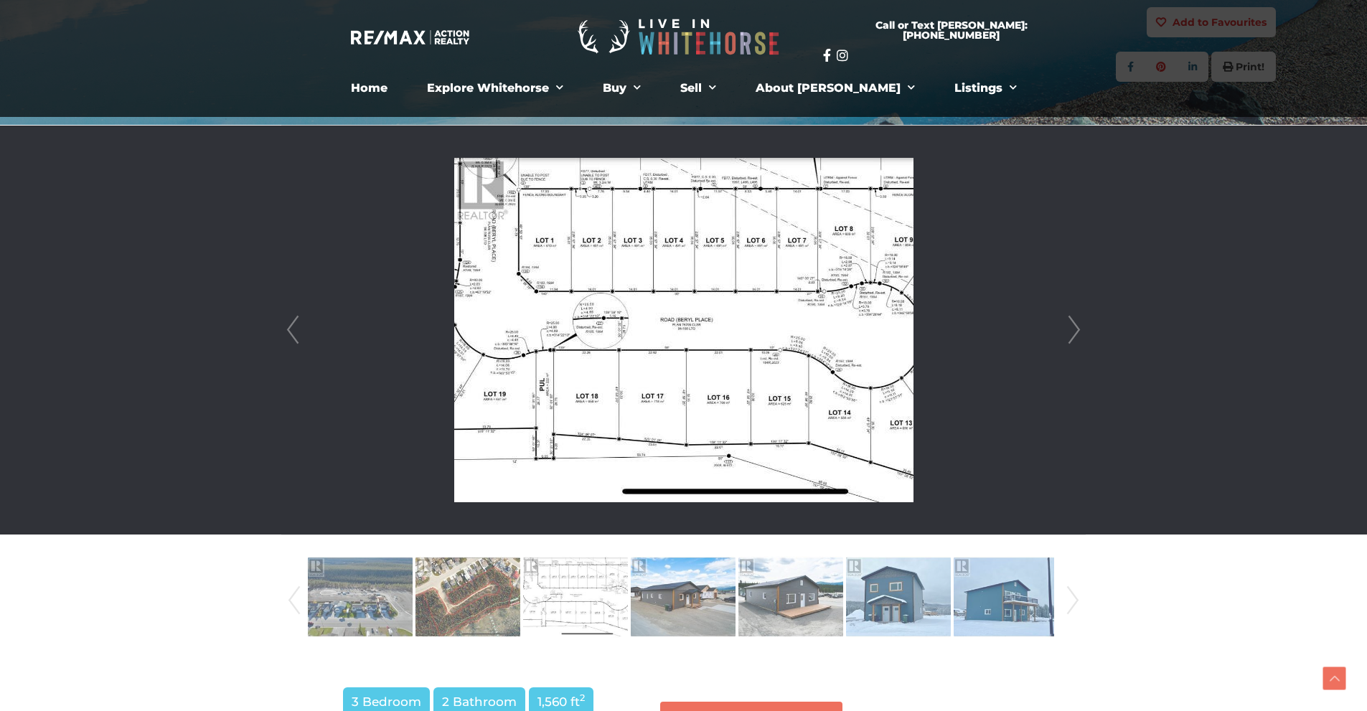
click at [1077, 328] on link "Next" at bounding box center [1074, 330] width 22 height 409
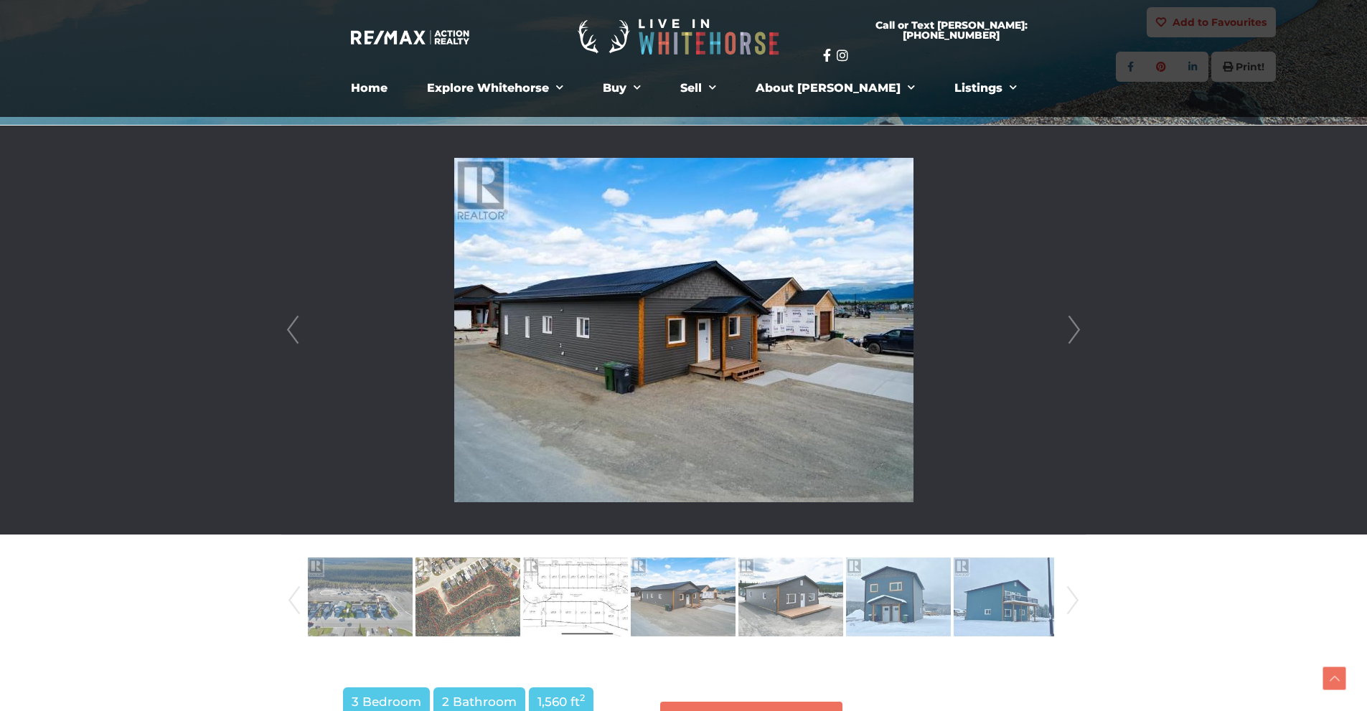
click at [617, 337] on img at bounding box center [683, 330] width 459 height 344
click at [1083, 329] on link "Next" at bounding box center [1074, 330] width 22 height 409
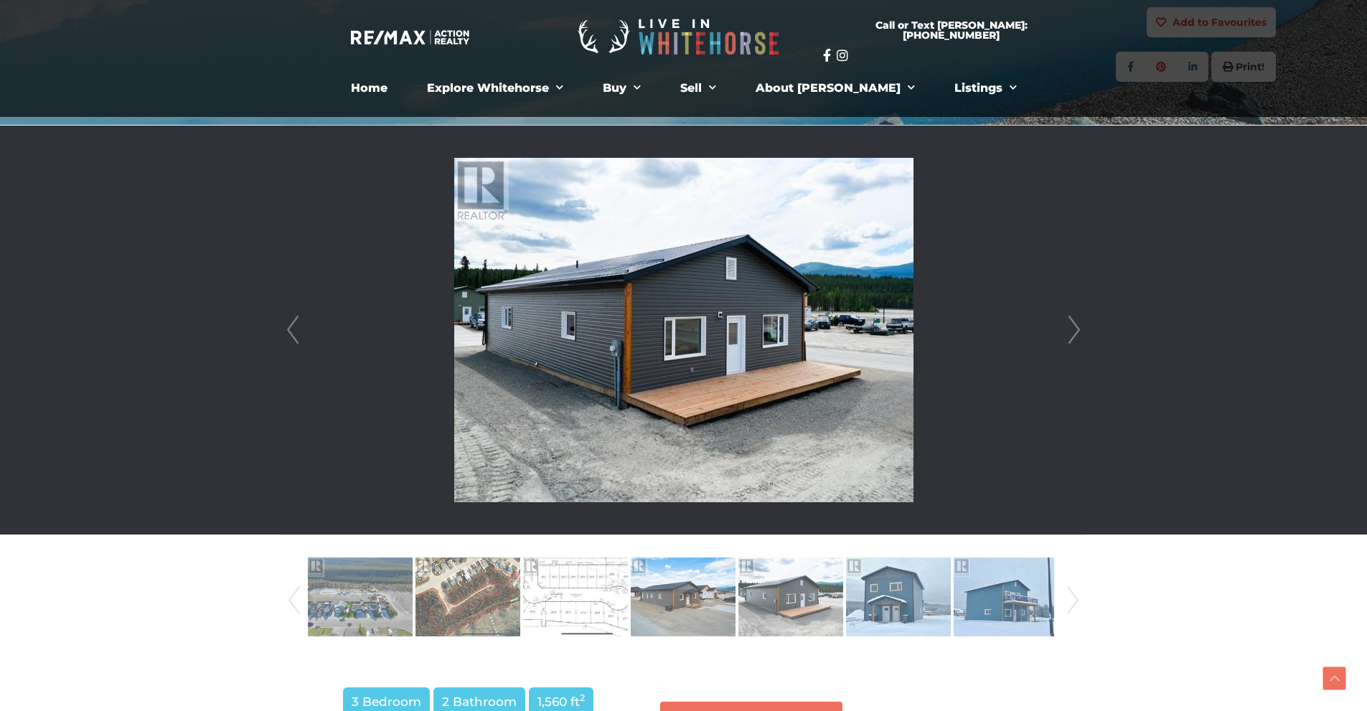
click at [1083, 329] on link "Next" at bounding box center [1074, 330] width 22 height 409
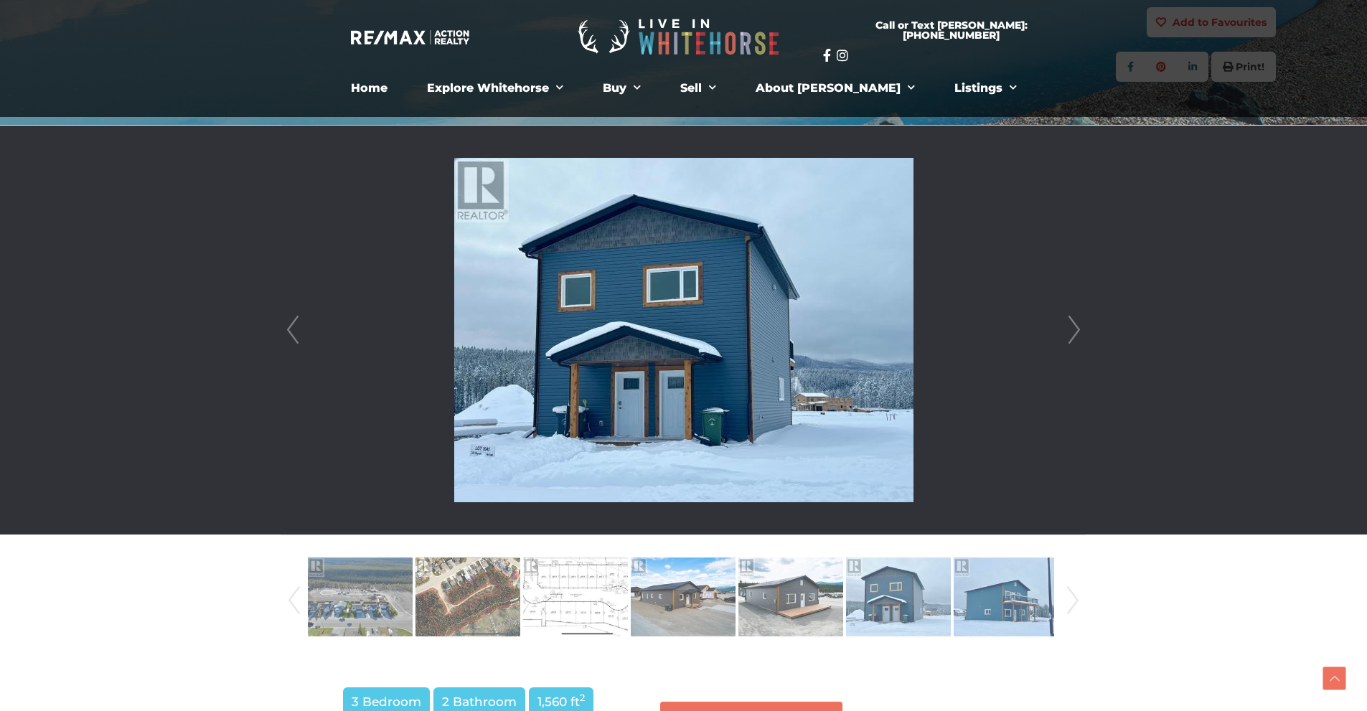
click at [1083, 329] on link "Next" at bounding box center [1074, 330] width 22 height 409
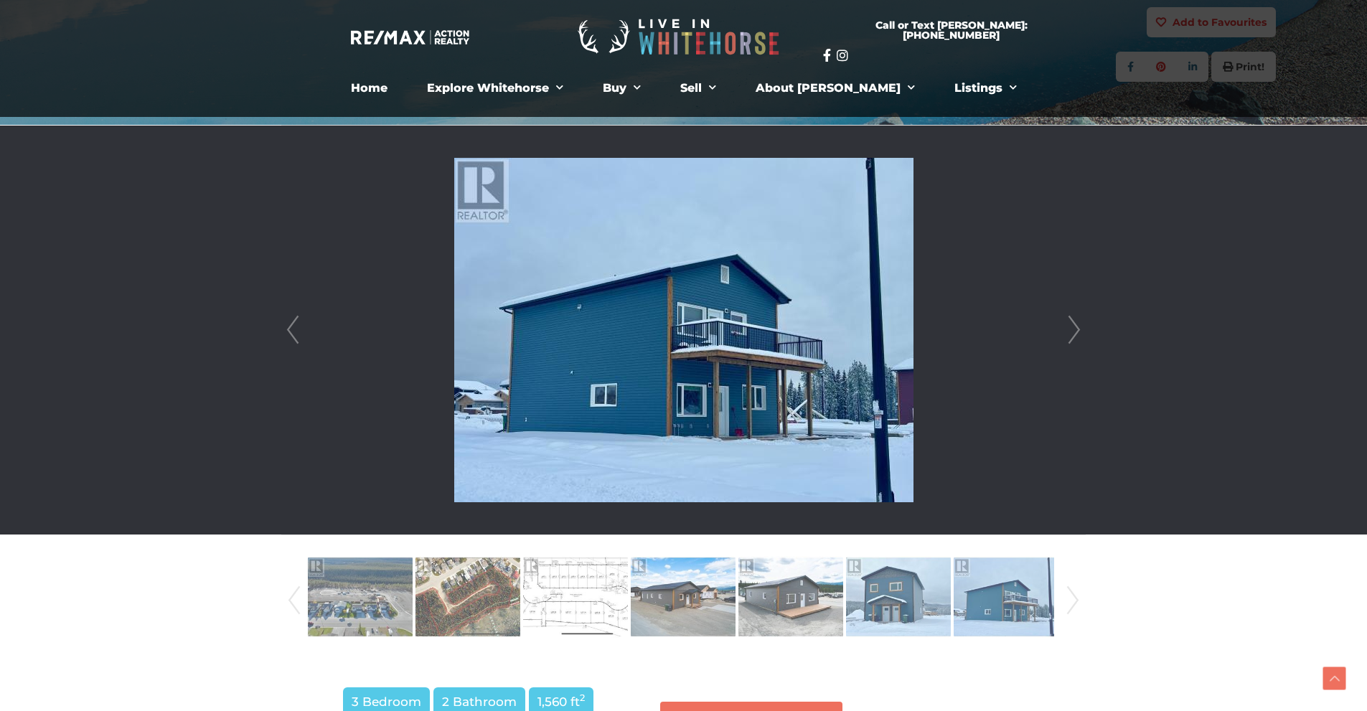
click at [1083, 329] on link "Next" at bounding box center [1074, 330] width 22 height 409
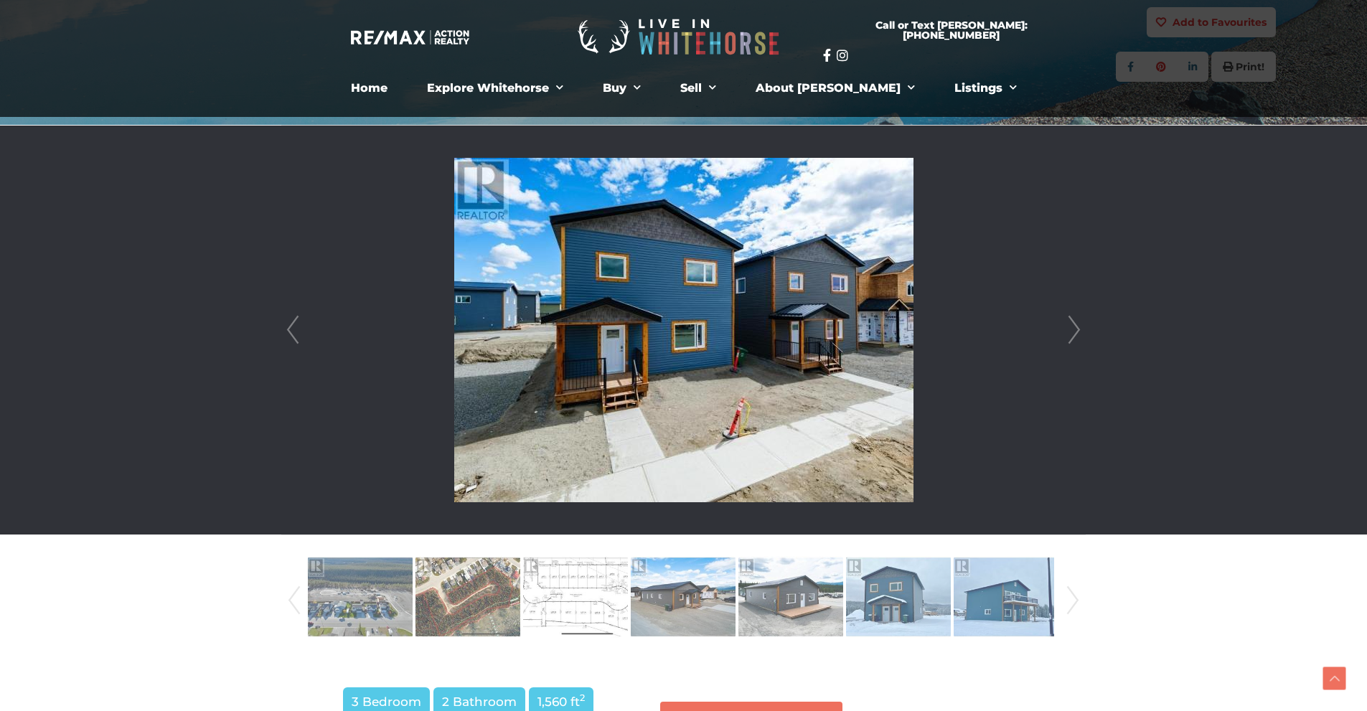
click at [1083, 329] on link "Next" at bounding box center [1074, 330] width 22 height 409
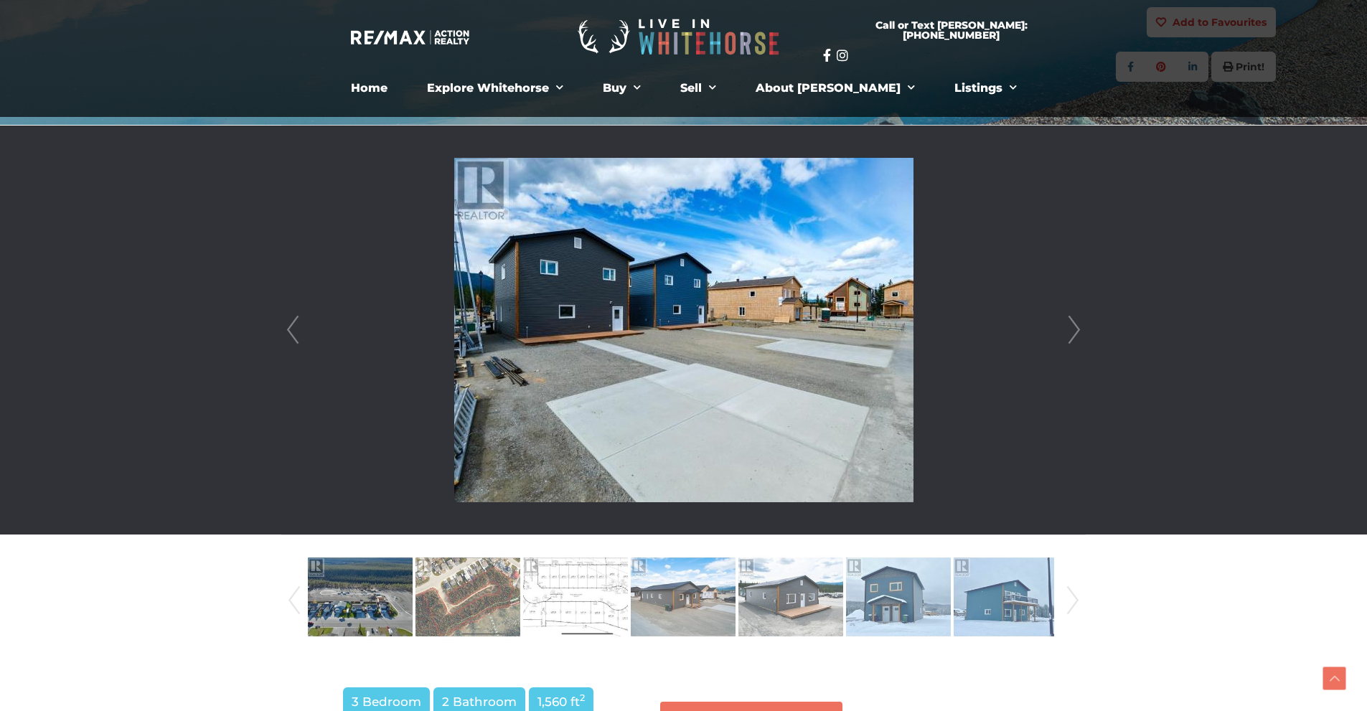
click at [1083, 329] on link "Next" at bounding box center [1074, 330] width 22 height 409
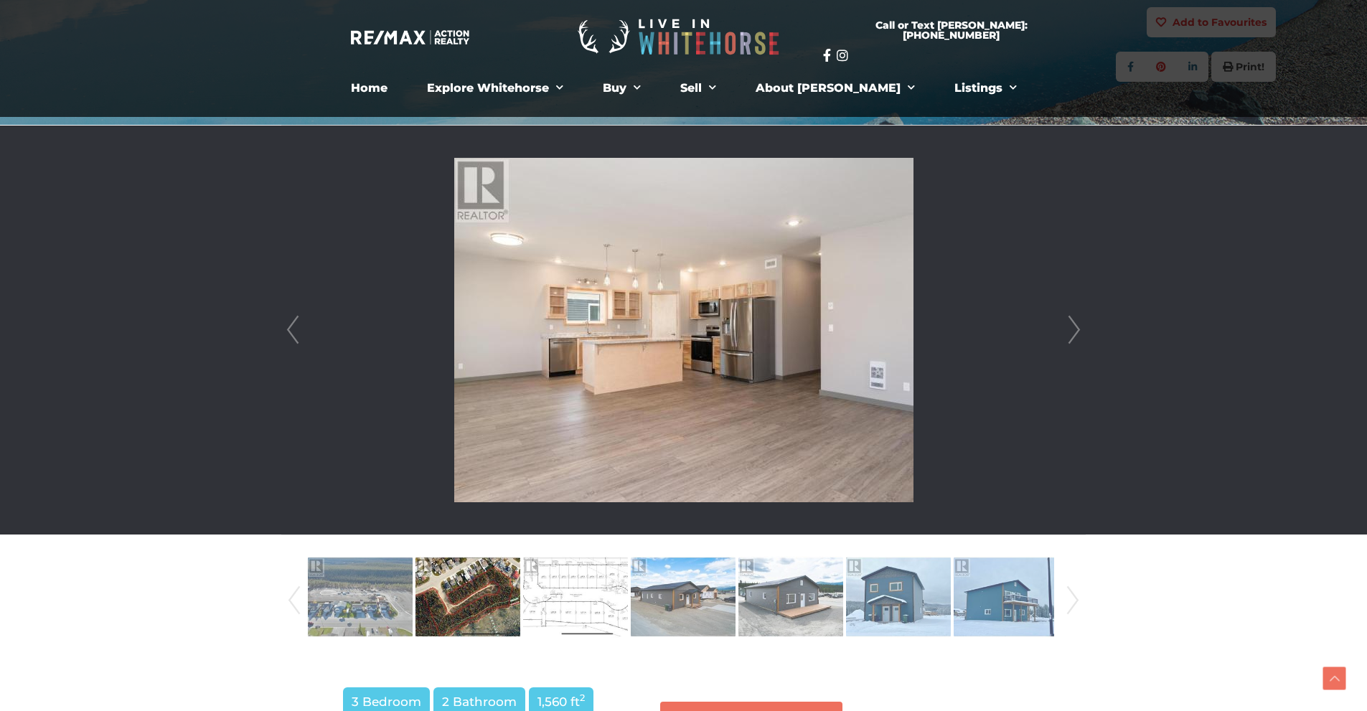
click at [1083, 329] on link "Next" at bounding box center [1074, 330] width 22 height 409
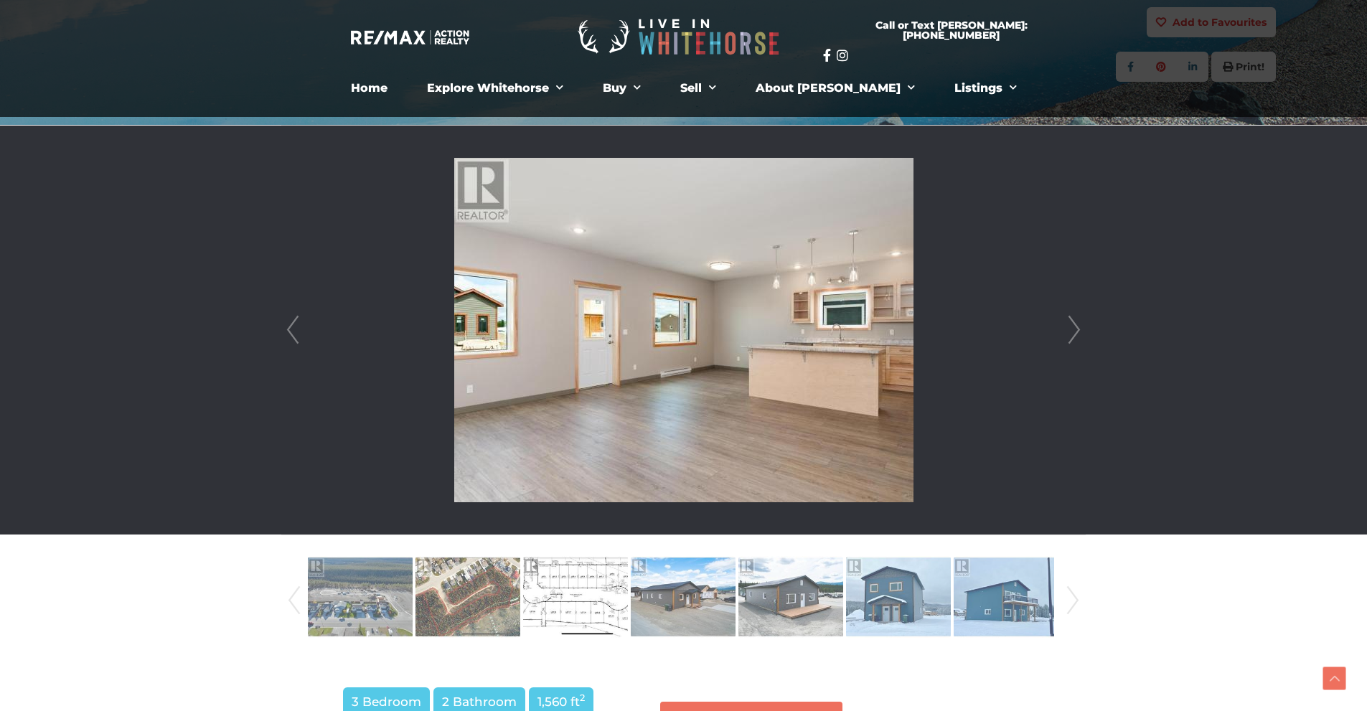
click at [1083, 329] on link "Next" at bounding box center [1074, 330] width 22 height 409
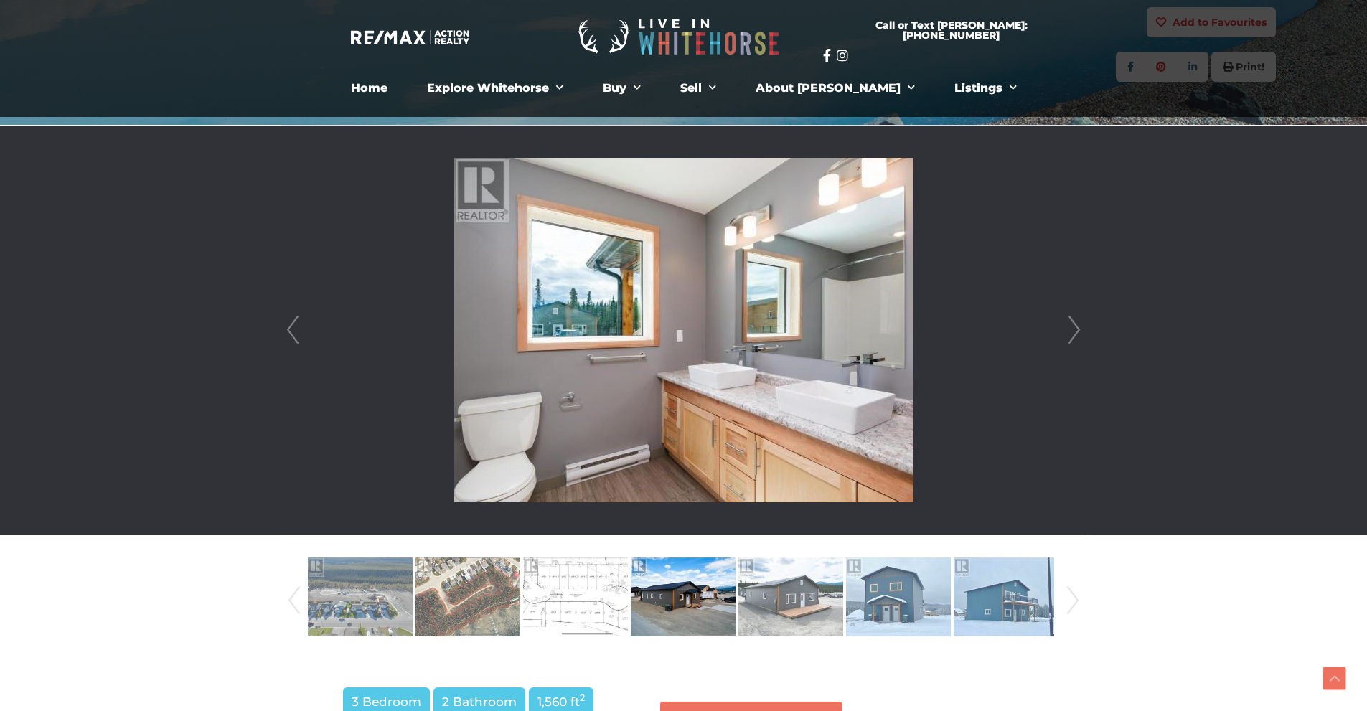
click at [1083, 329] on link "Next" at bounding box center [1074, 330] width 22 height 409
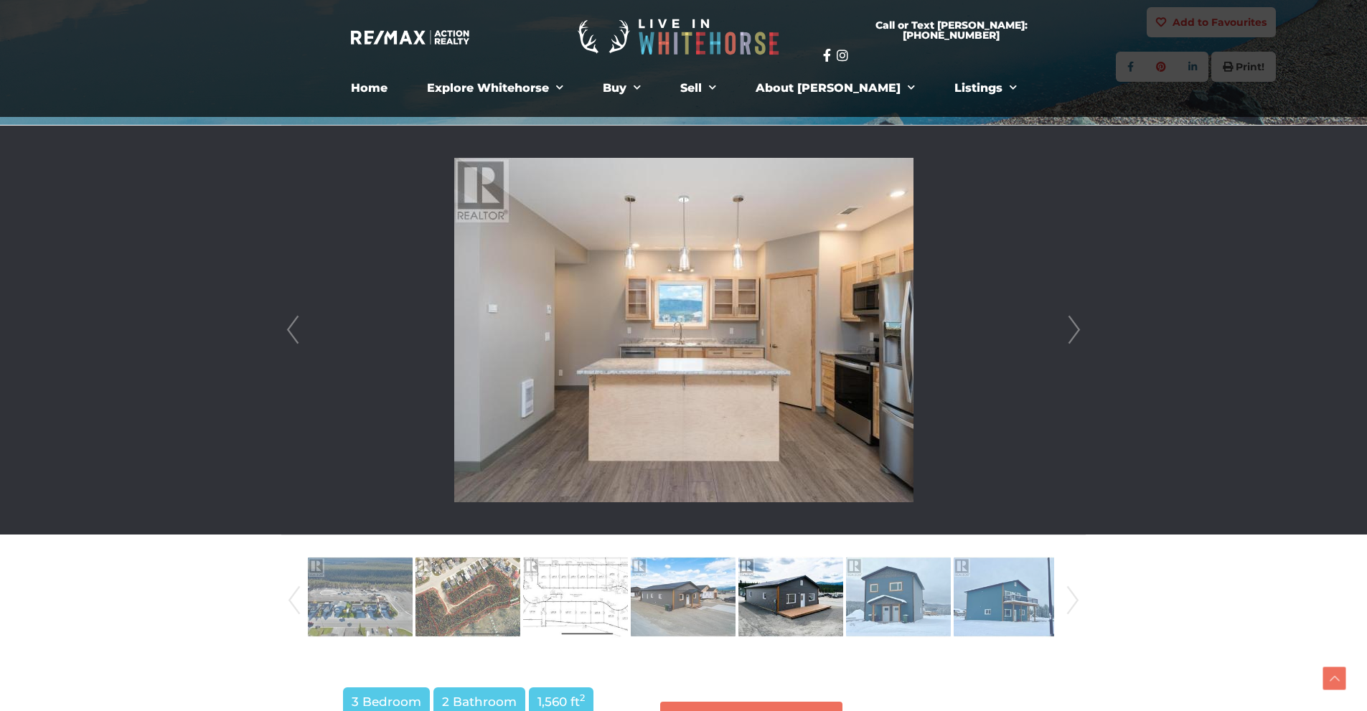
click at [1083, 329] on link "Next" at bounding box center [1074, 330] width 22 height 409
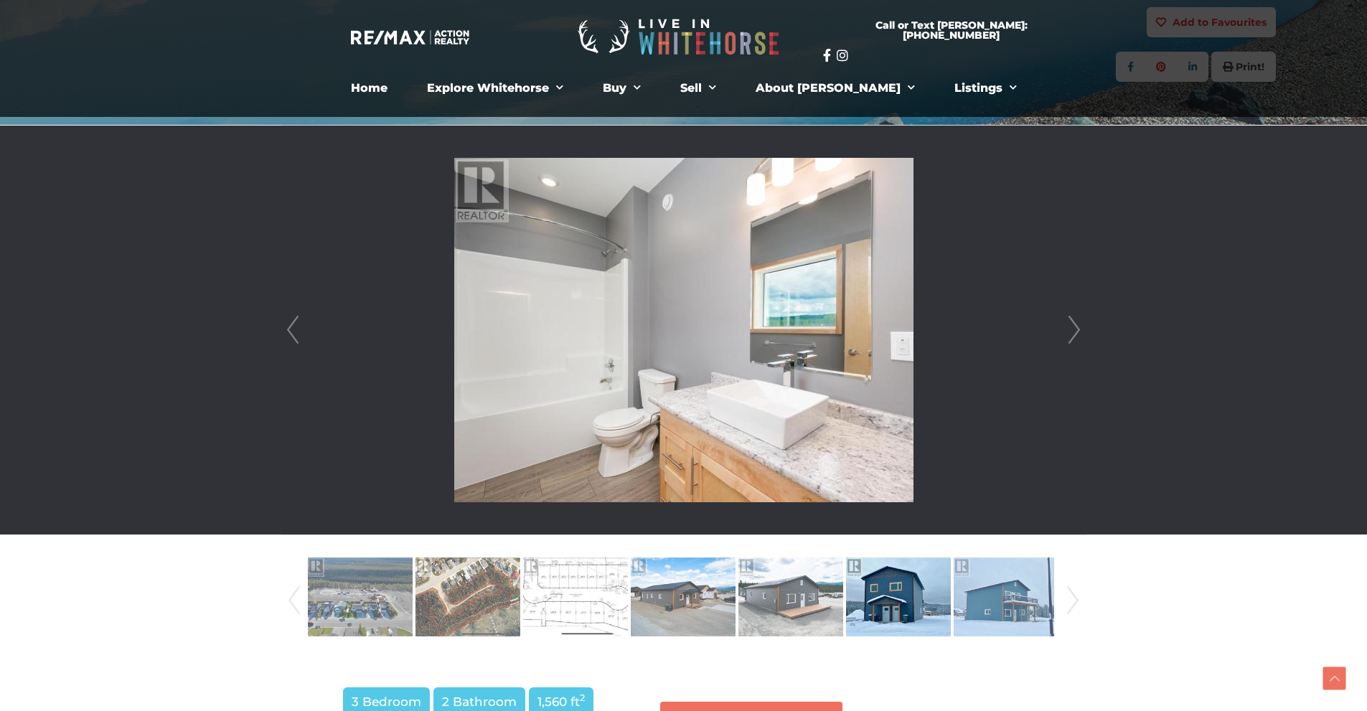
click at [1083, 329] on link "Next" at bounding box center [1074, 330] width 22 height 409
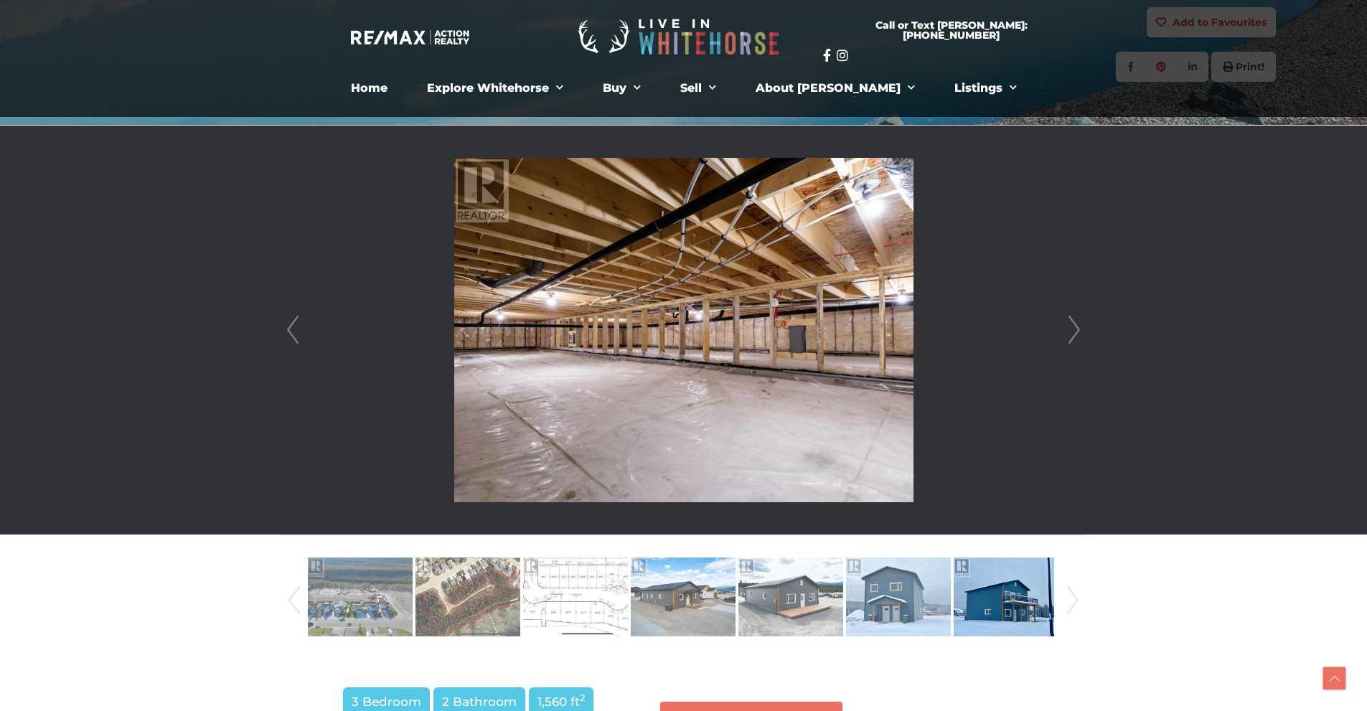
click at [1083, 329] on link "Next" at bounding box center [1074, 330] width 22 height 409
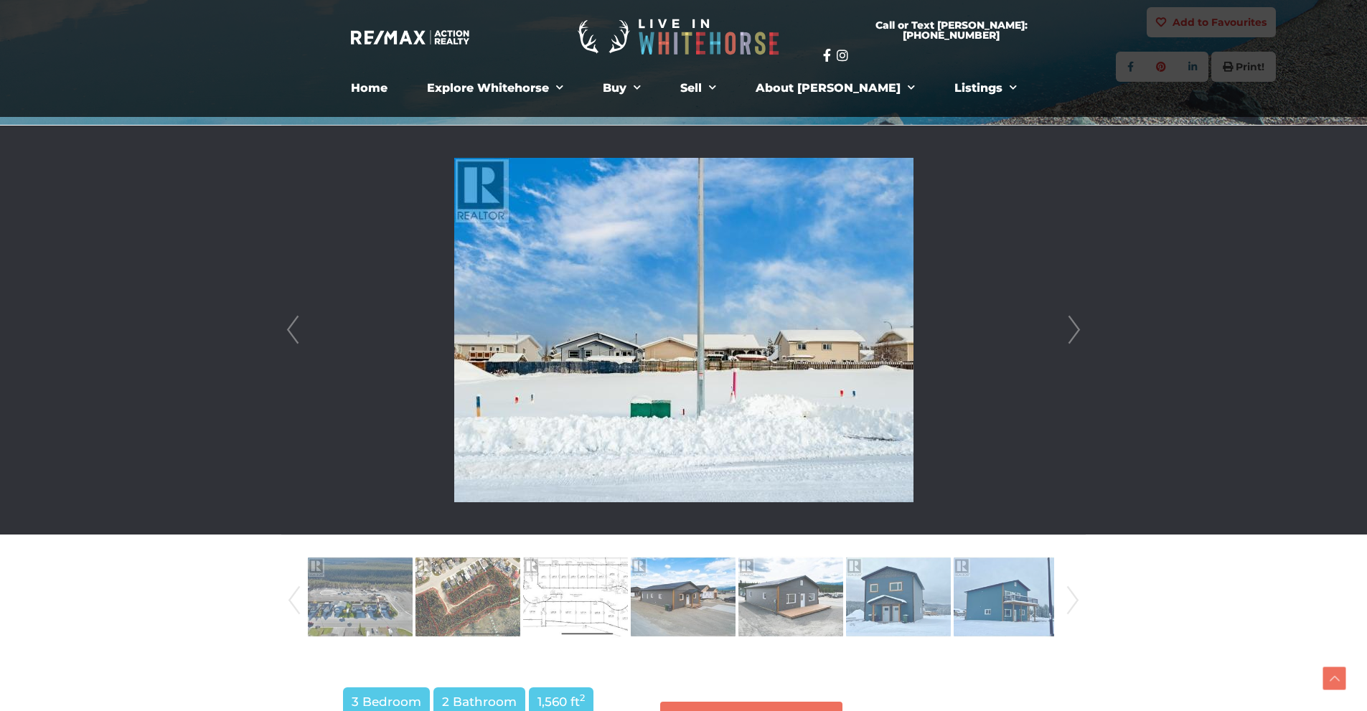
click at [1083, 329] on link "Next" at bounding box center [1074, 330] width 22 height 409
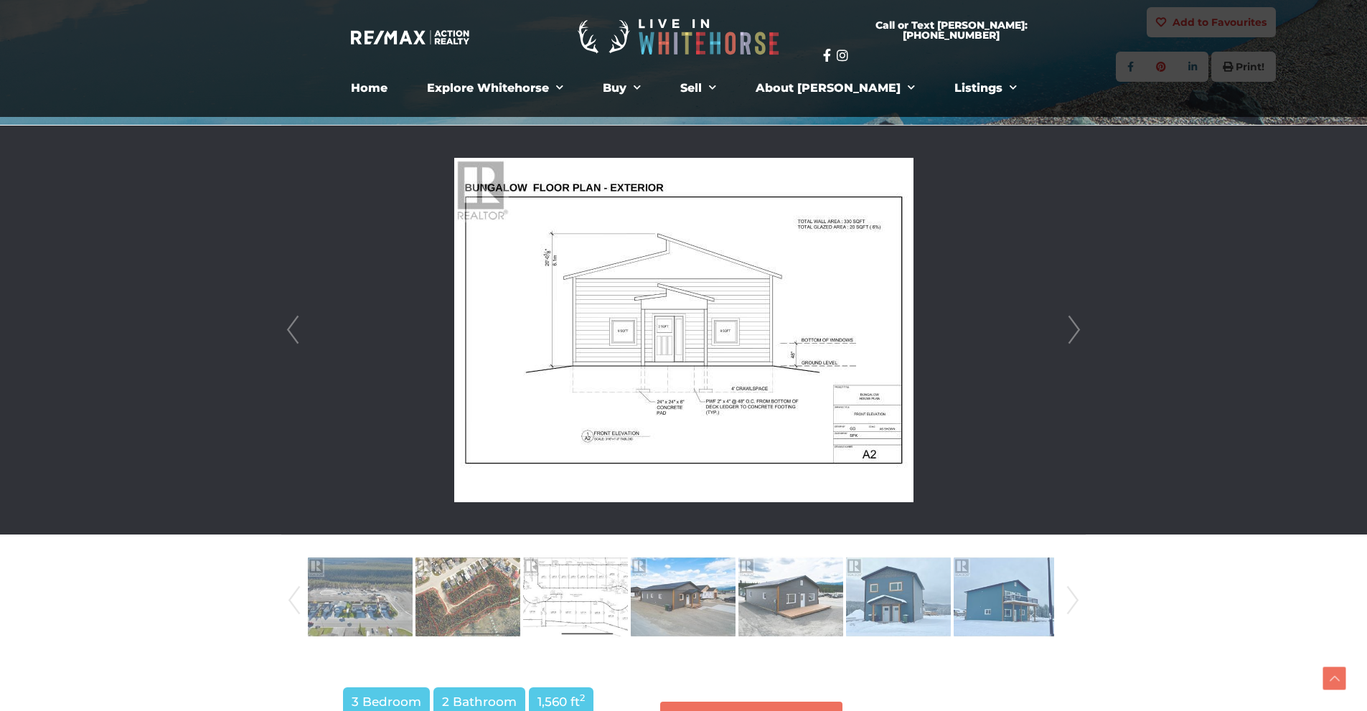
click at [1083, 329] on link "Next" at bounding box center [1074, 330] width 22 height 409
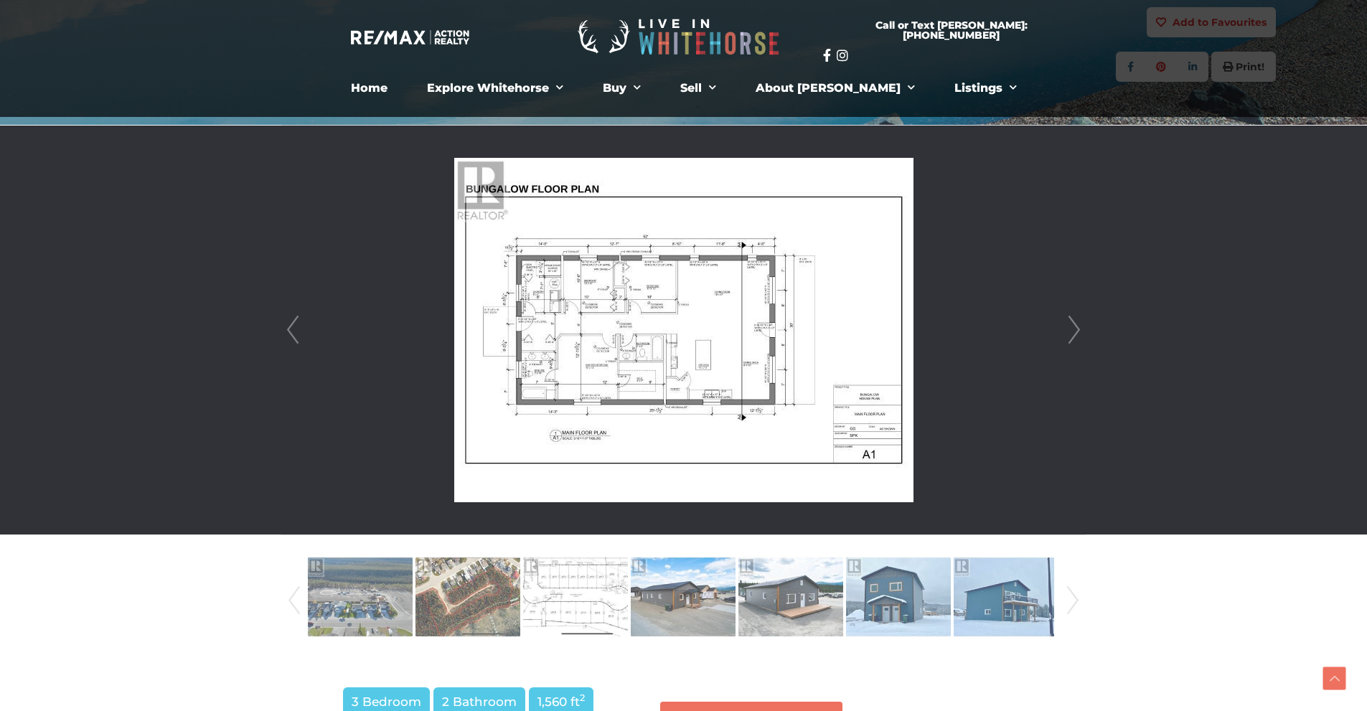
click at [1083, 329] on link "Next" at bounding box center [1074, 330] width 22 height 409
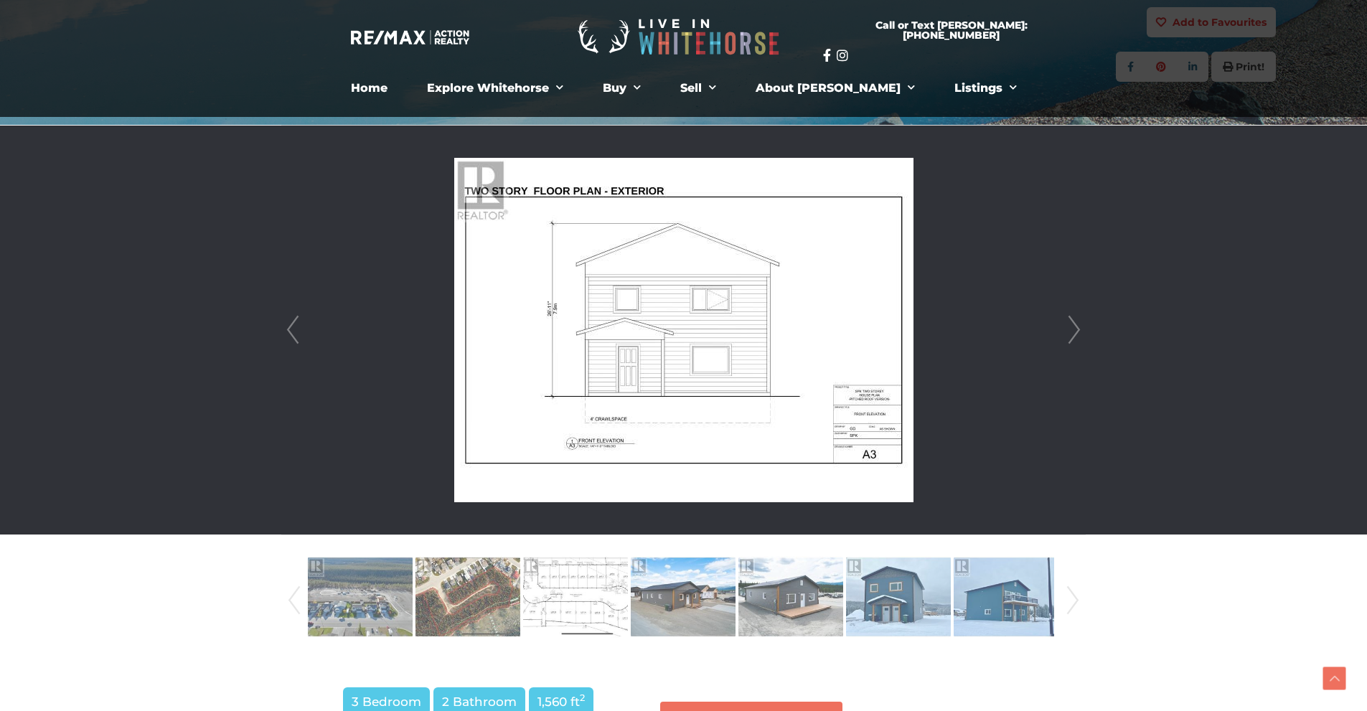
click at [1083, 329] on link "Next" at bounding box center [1074, 330] width 22 height 409
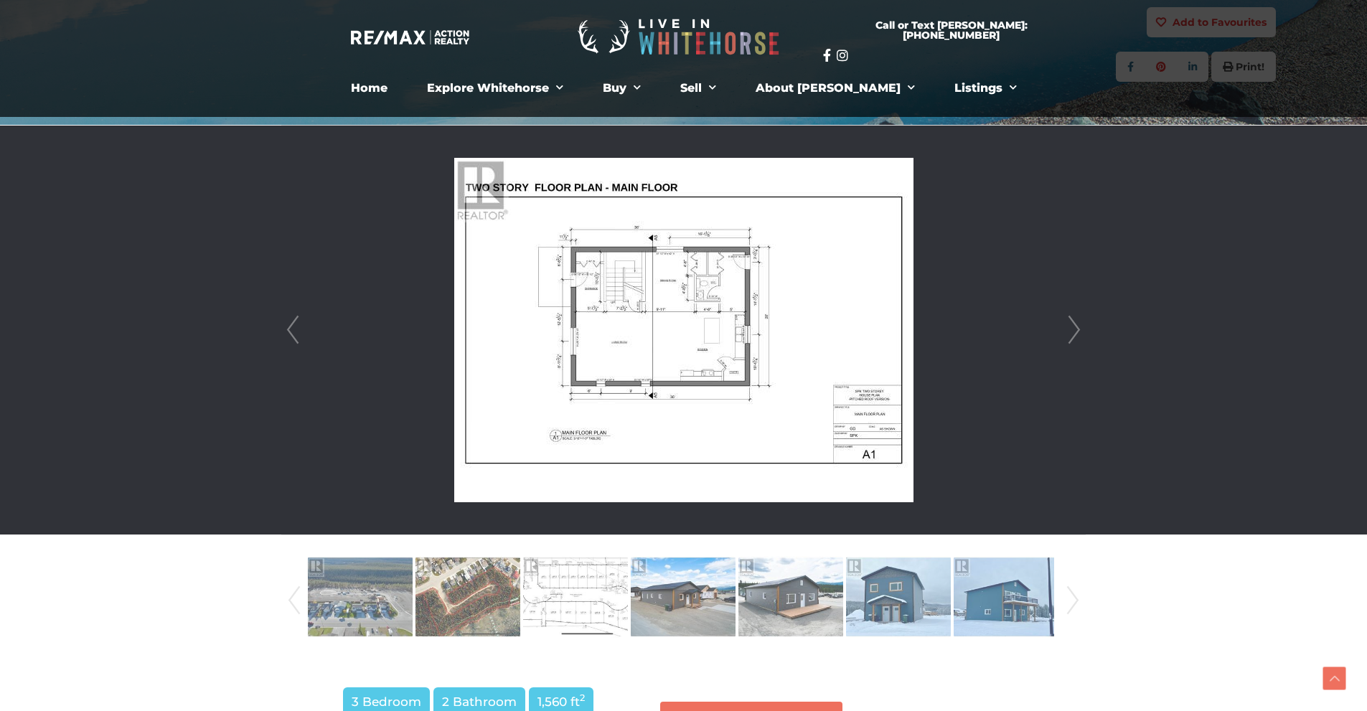
click at [1083, 329] on link "Next" at bounding box center [1074, 330] width 22 height 409
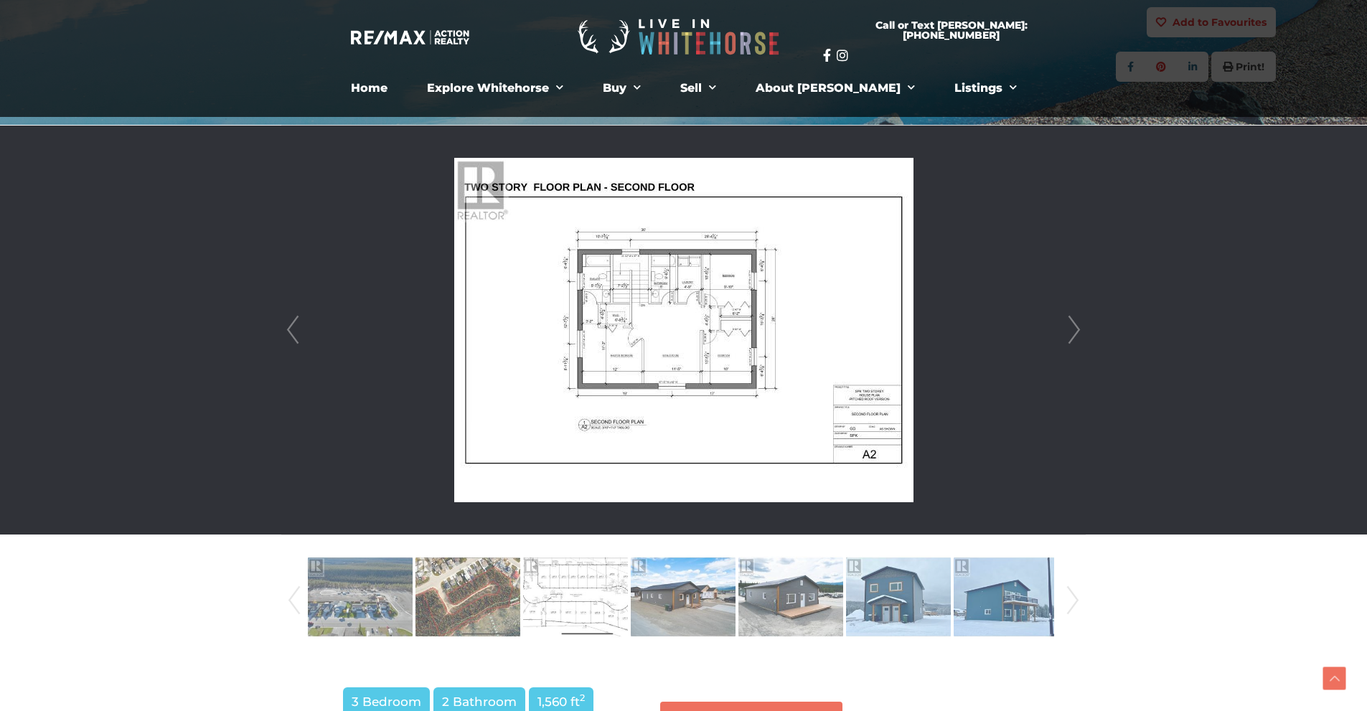
click at [1083, 329] on link "Next" at bounding box center [1074, 330] width 22 height 409
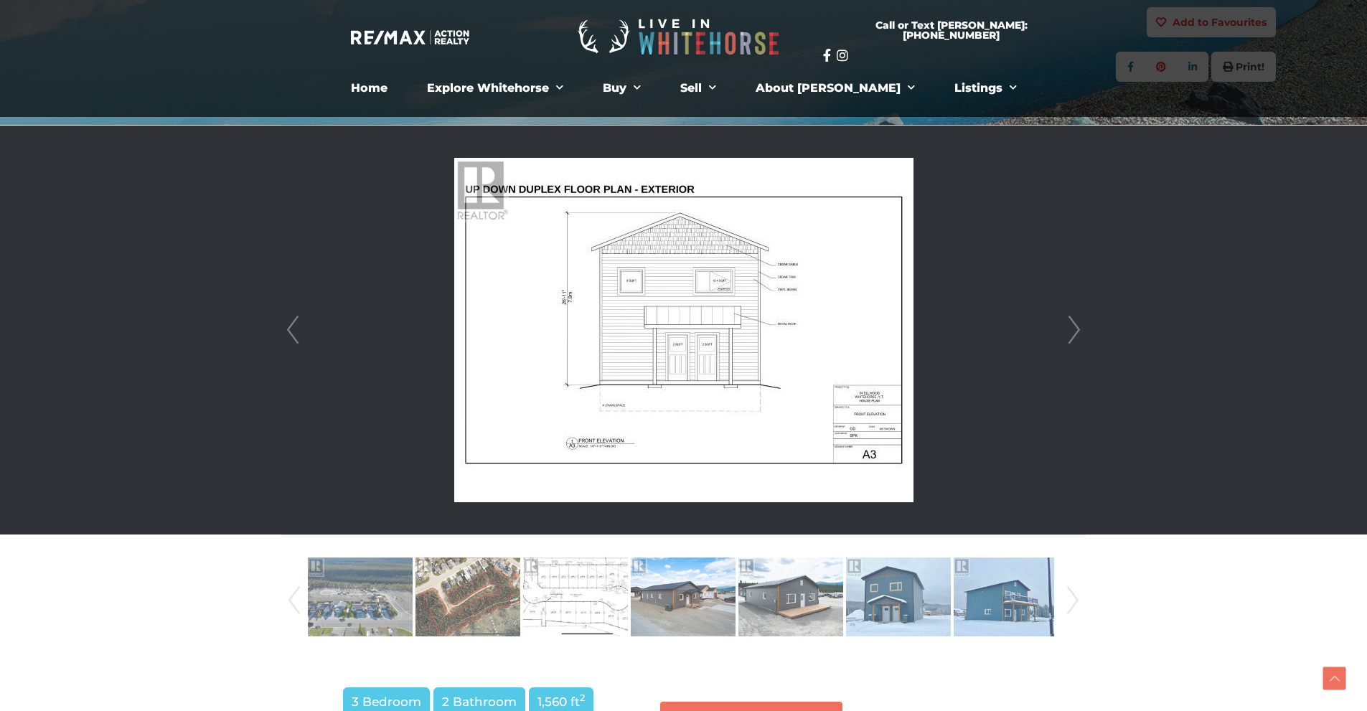
click at [1083, 329] on link "Next" at bounding box center [1074, 330] width 22 height 409
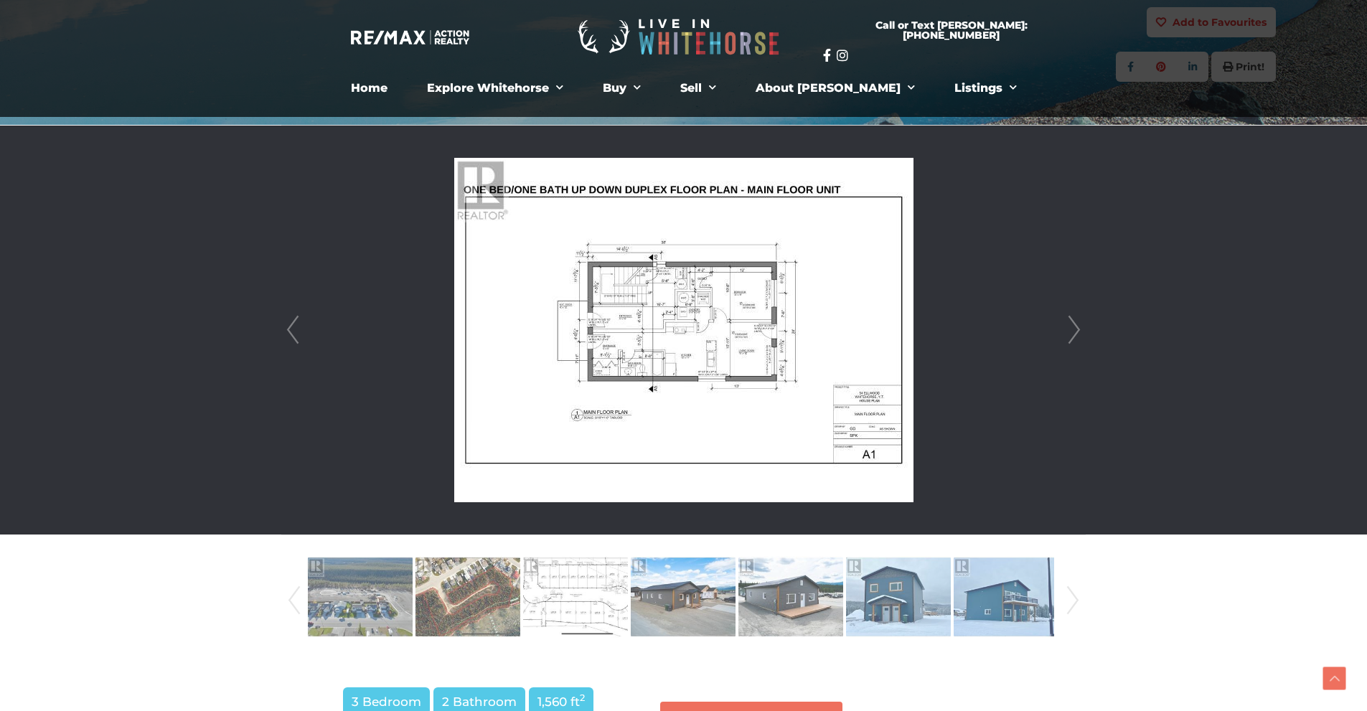
click at [1083, 329] on link "Next" at bounding box center [1074, 330] width 22 height 409
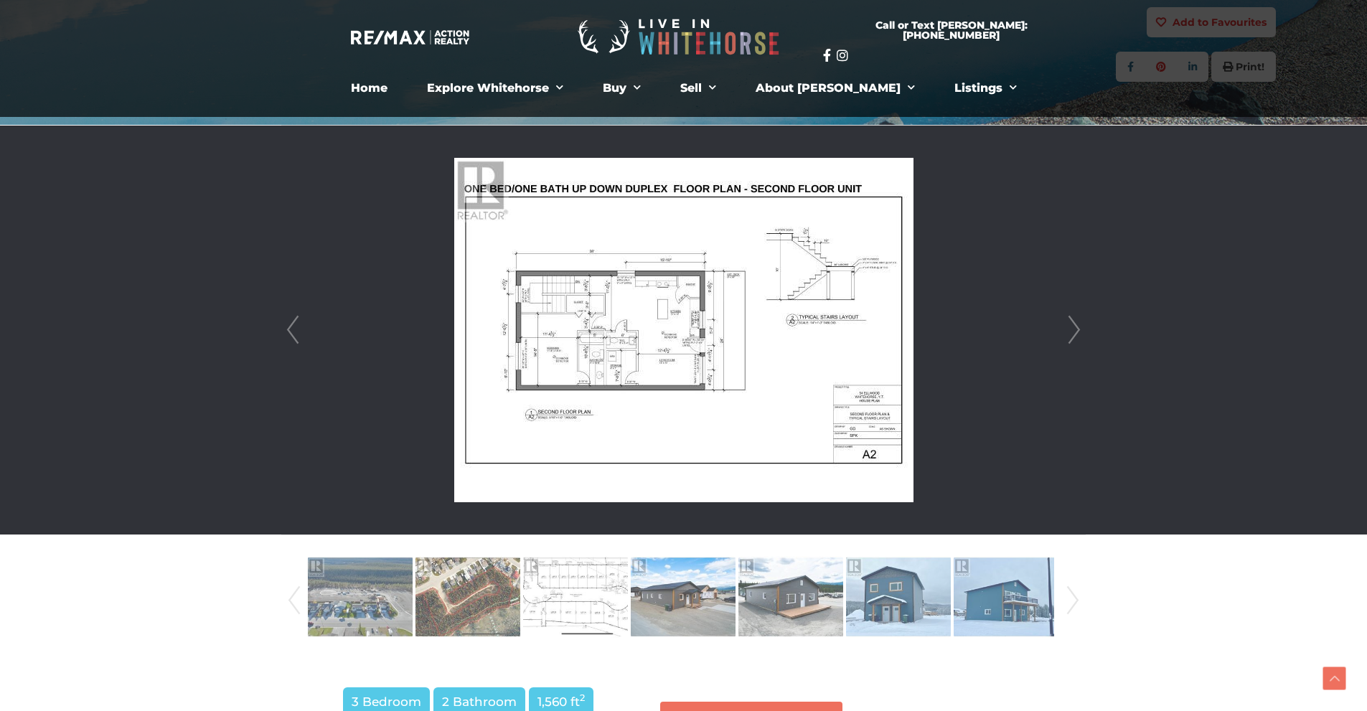
click at [1083, 329] on link "Next" at bounding box center [1074, 330] width 22 height 409
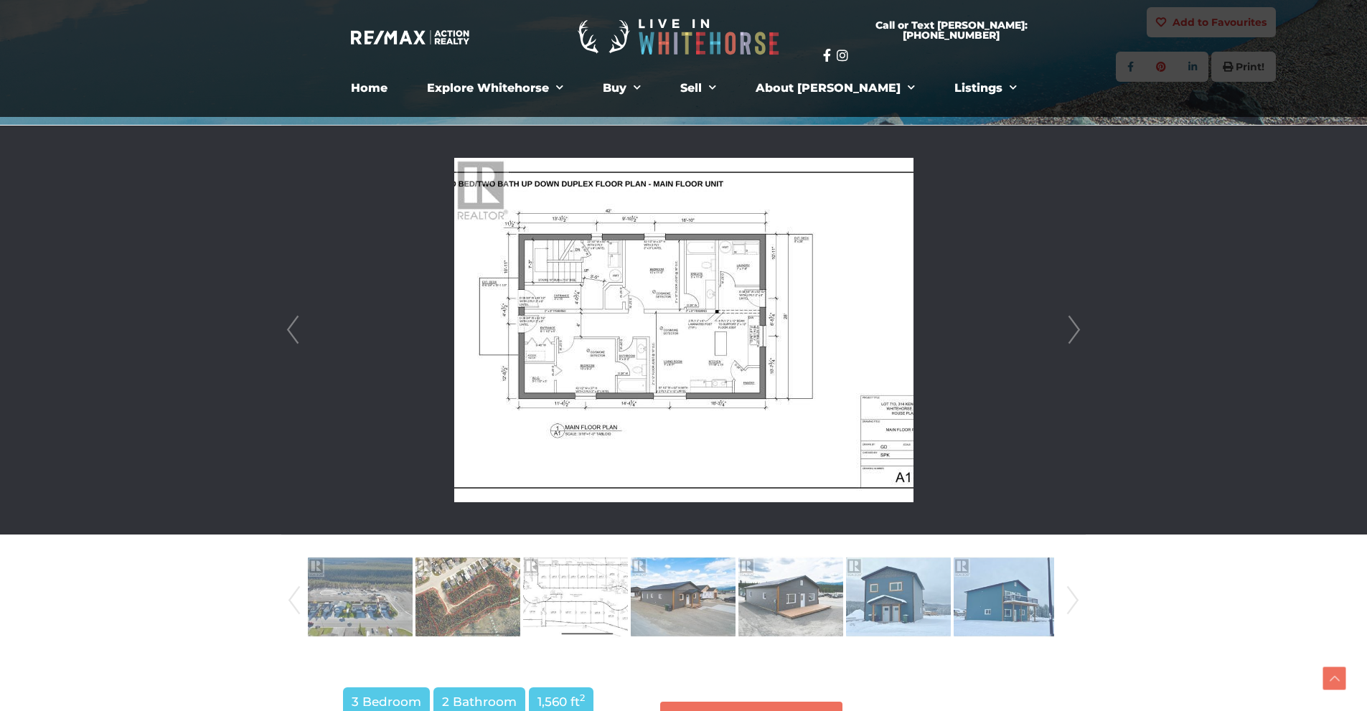
click at [1083, 329] on link "Next" at bounding box center [1074, 330] width 22 height 409
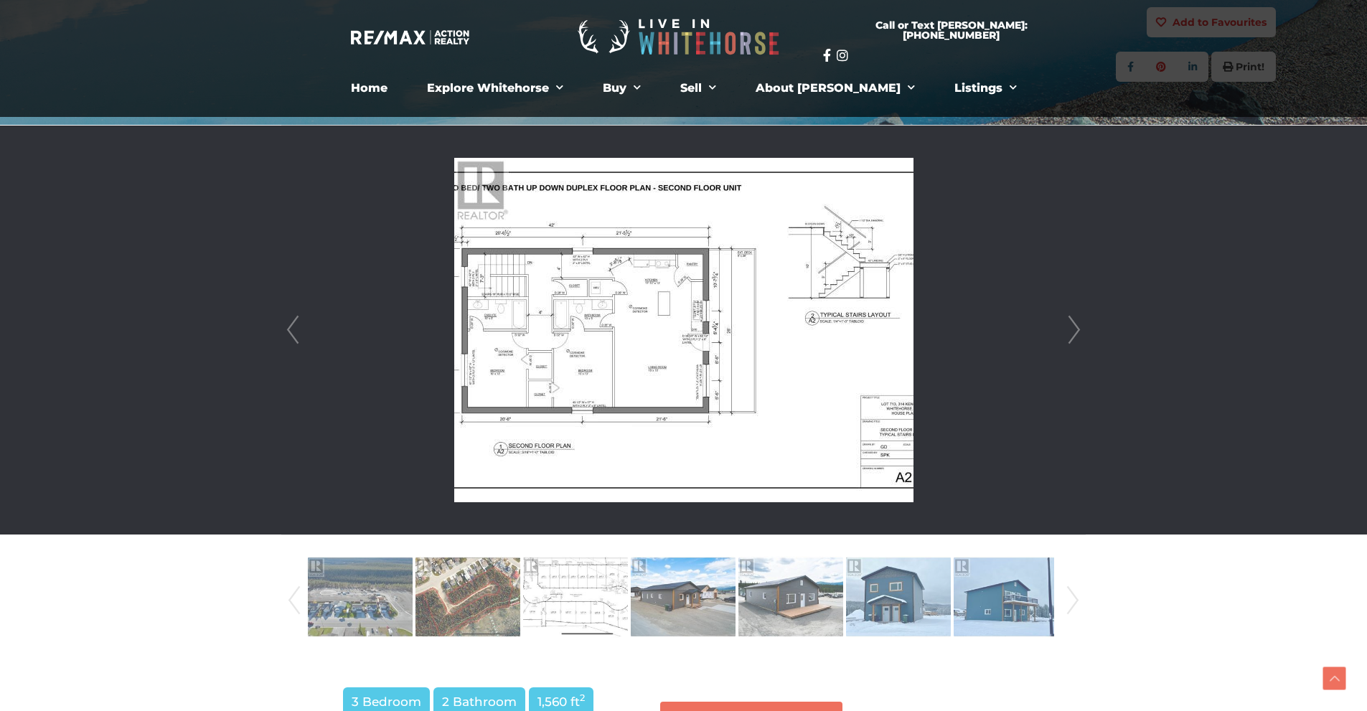
click at [1077, 327] on link "Next" at bounding box center [1074, 330] width 22 height 409
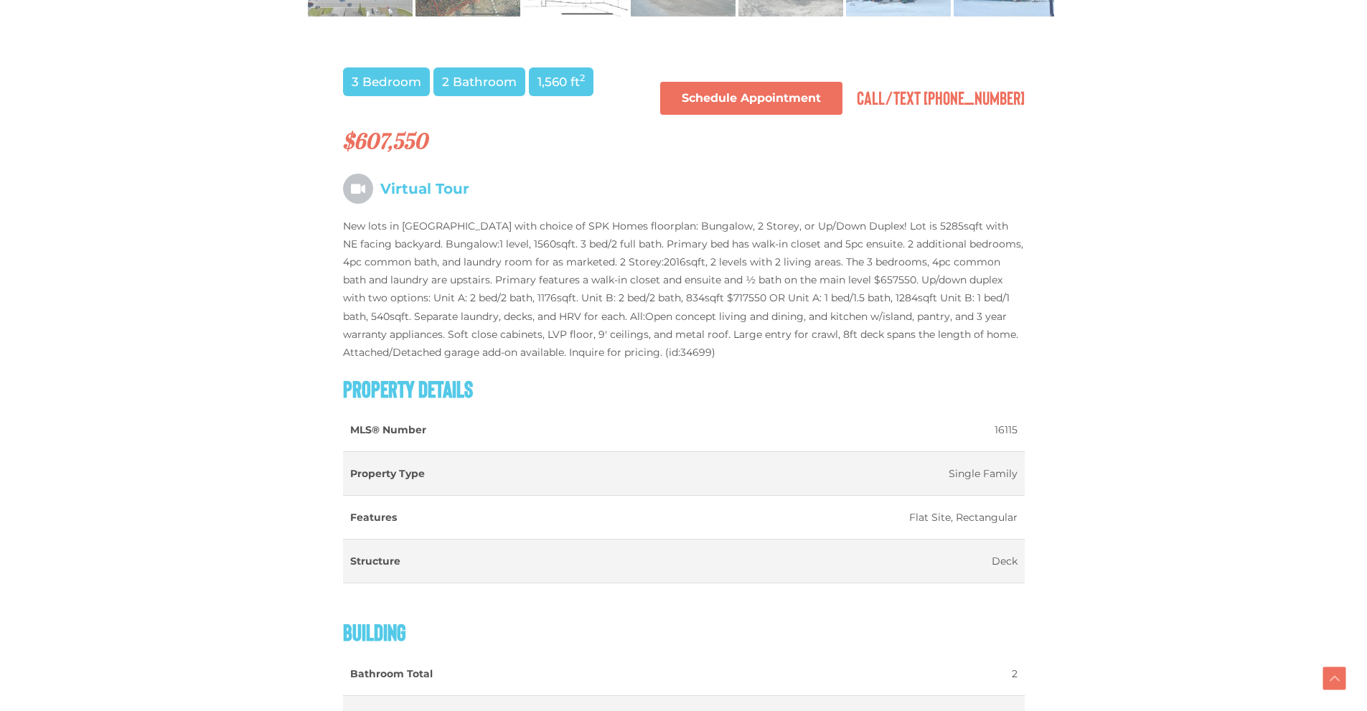
scroll to position [933, 0]
